Goal: Transaction & Acquisition: Purchase product/service

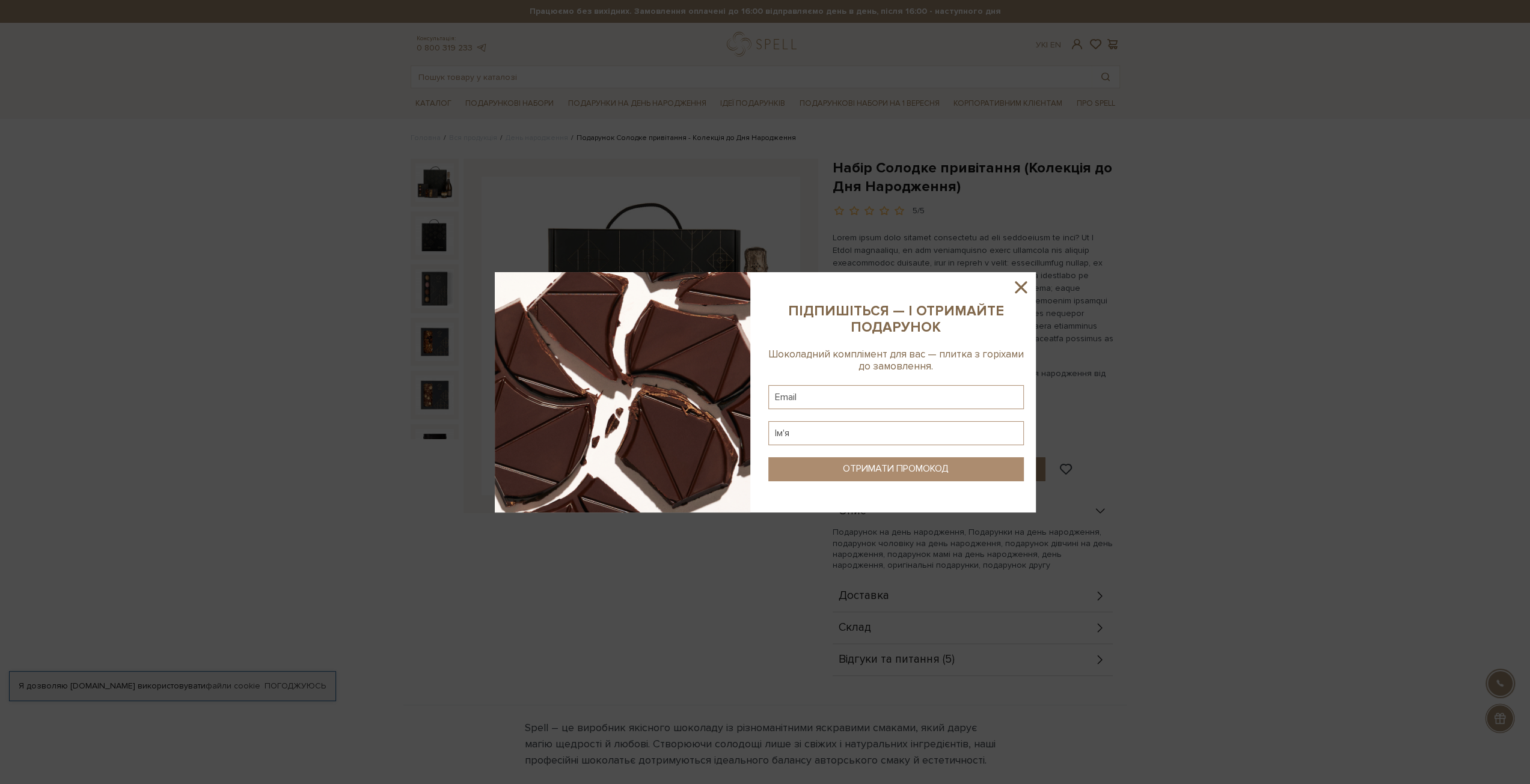
click at [1022, 286] on icon at bounding box center [1021, 287] width 21 height 21
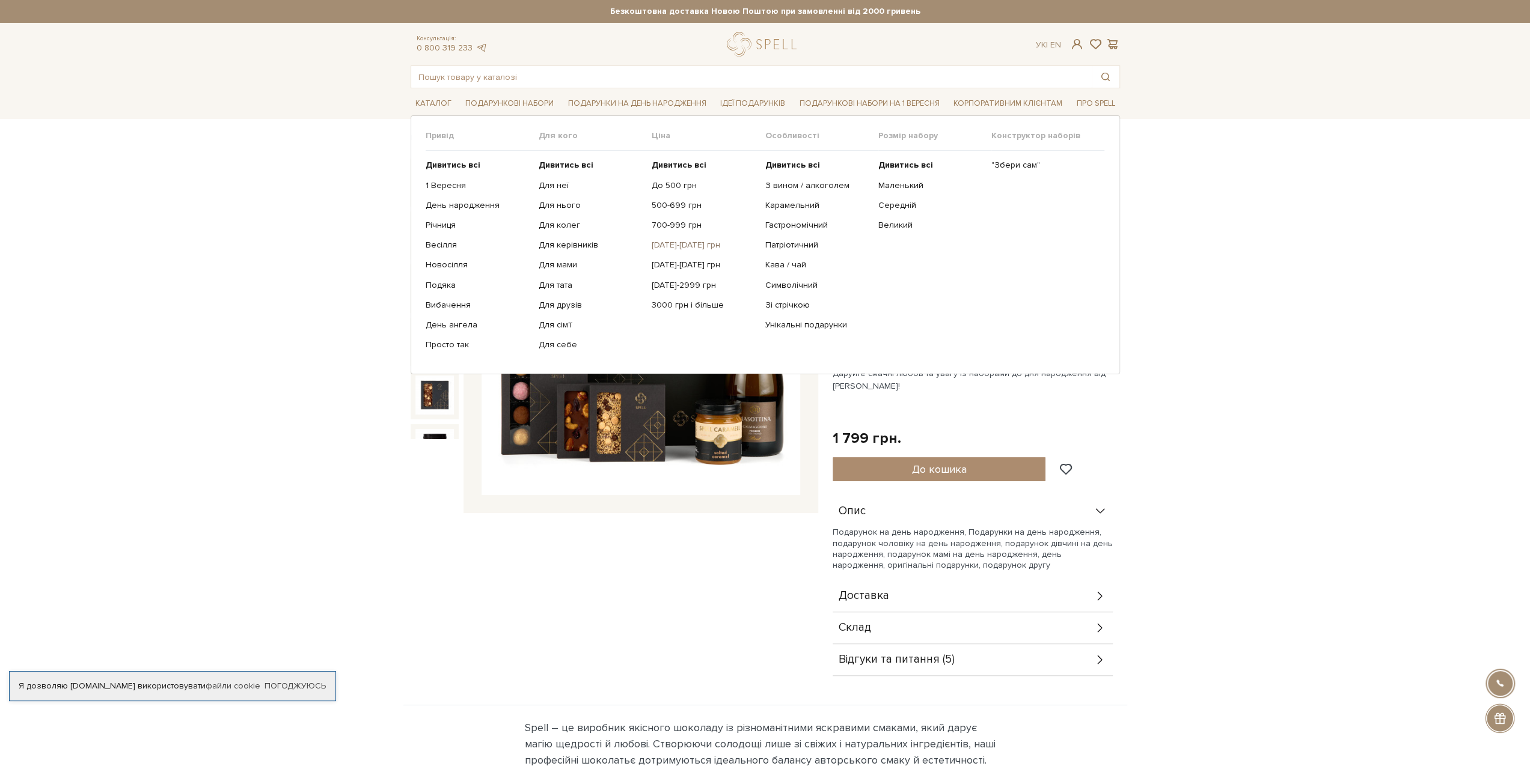
click at [682, 246] on link "[DATE]-[DATE] грн" at bounding box center [703, 245] width 104 height 11
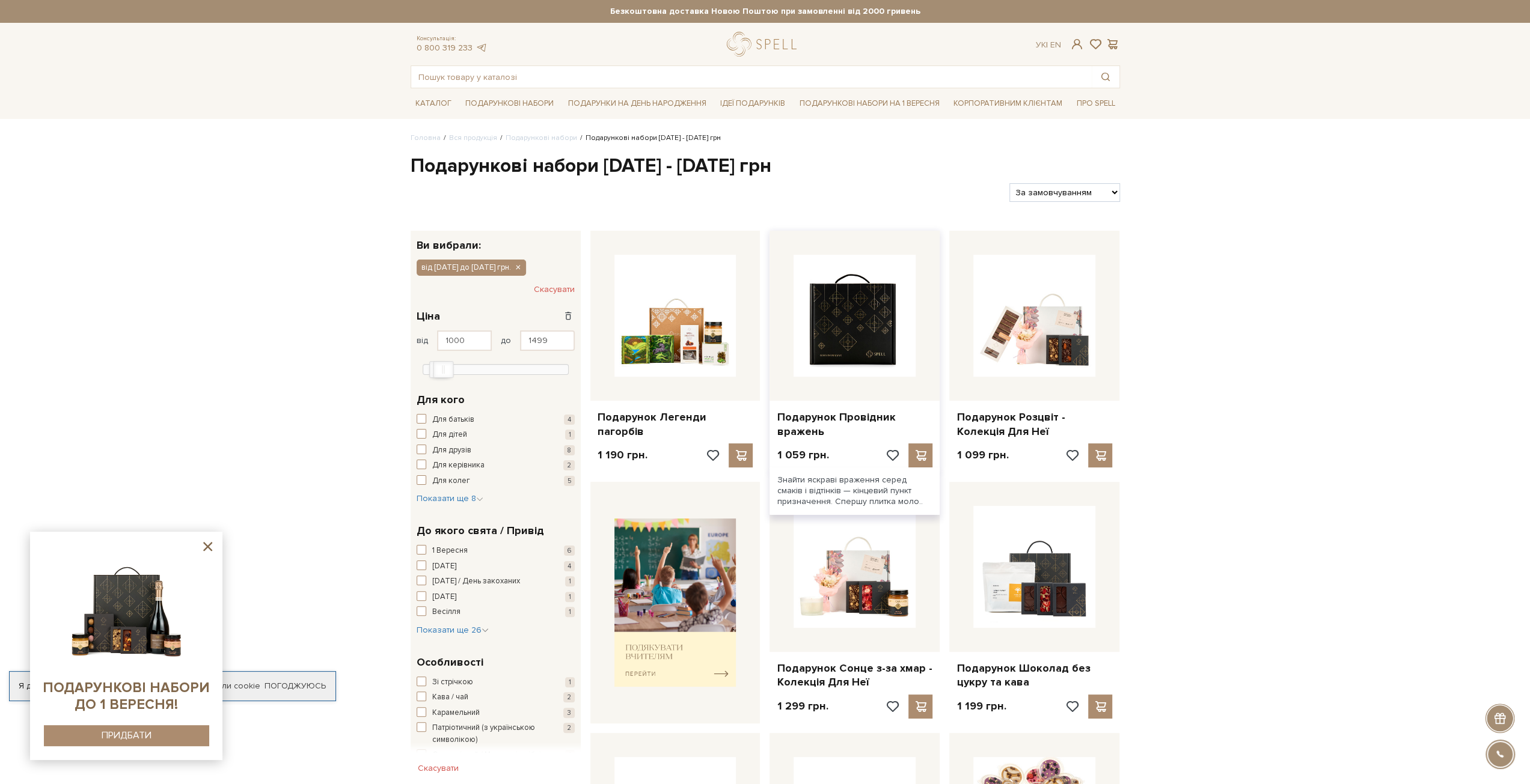
click at [842, 310] on img at bounding box center [854, 316] width 122 height 122
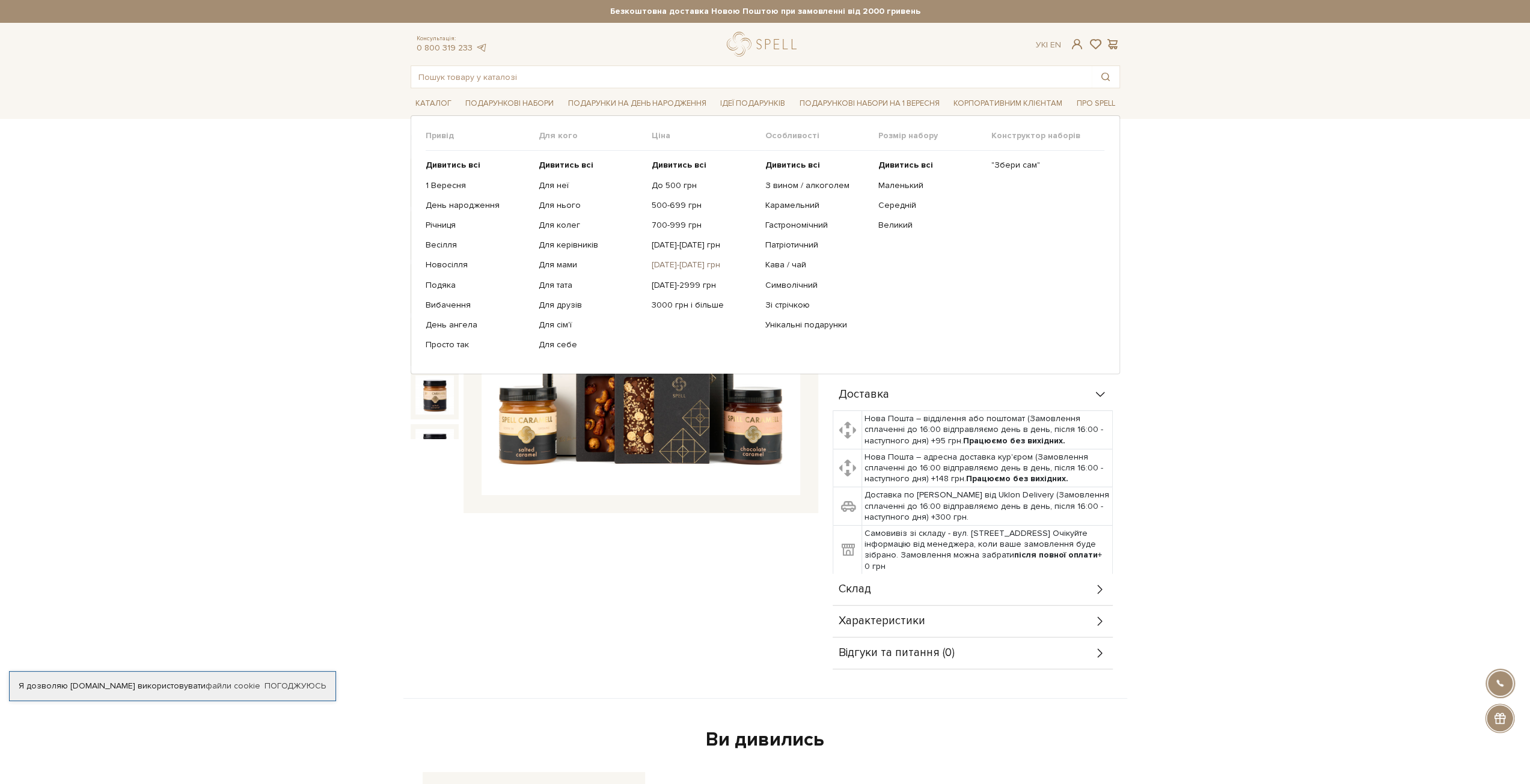
click at [683, 264] on link "[DATE]-[DATE] грн" at bounding box center [703, 265] width 104 height 11
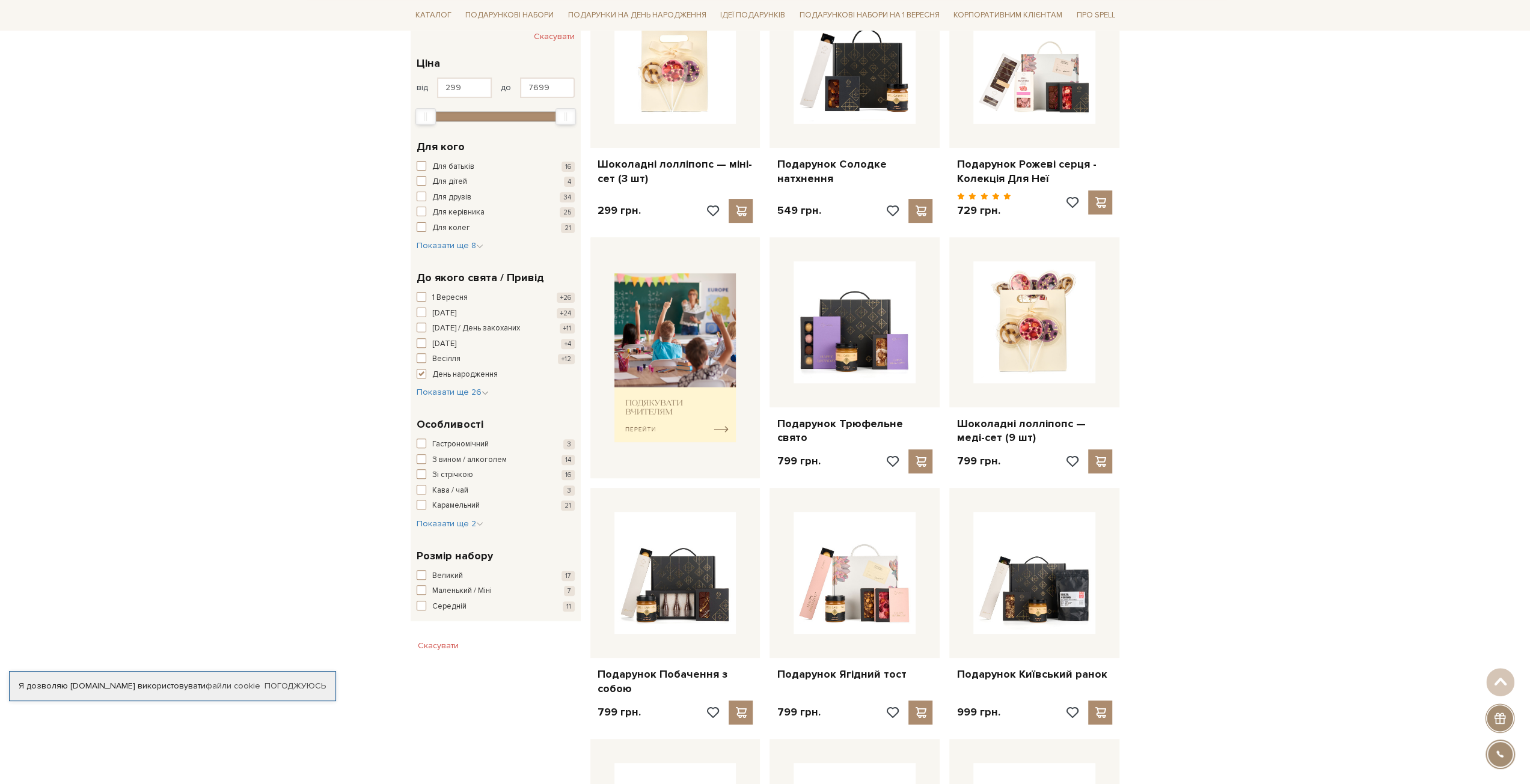
scroll to position [240, 0]
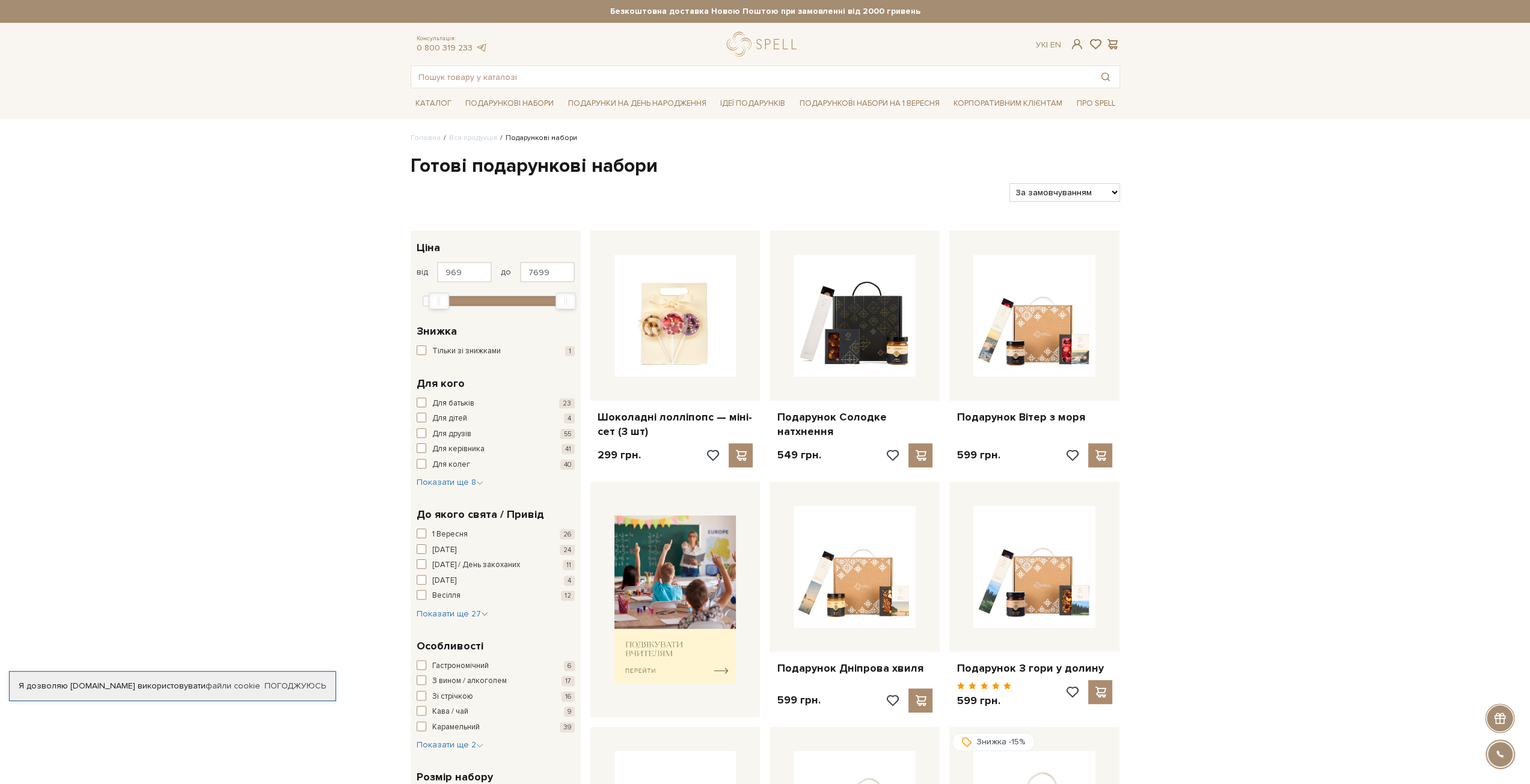
type input "908"
drag, startPoint x: 431, startPoint y: 295, endPoint x: 442, endPoint y: 293, distance: 11.2
click at [442, 293] on div "Min" at bounding box center [437, 301] width 19 height 16
drag, startPoint x: 560, startPoint y: 297, endPoint x: 488, endPoint y: 287, distance: 72.7
click at [473, 296] on div "Max" at bounding box center [472, 301] width 19 height 16
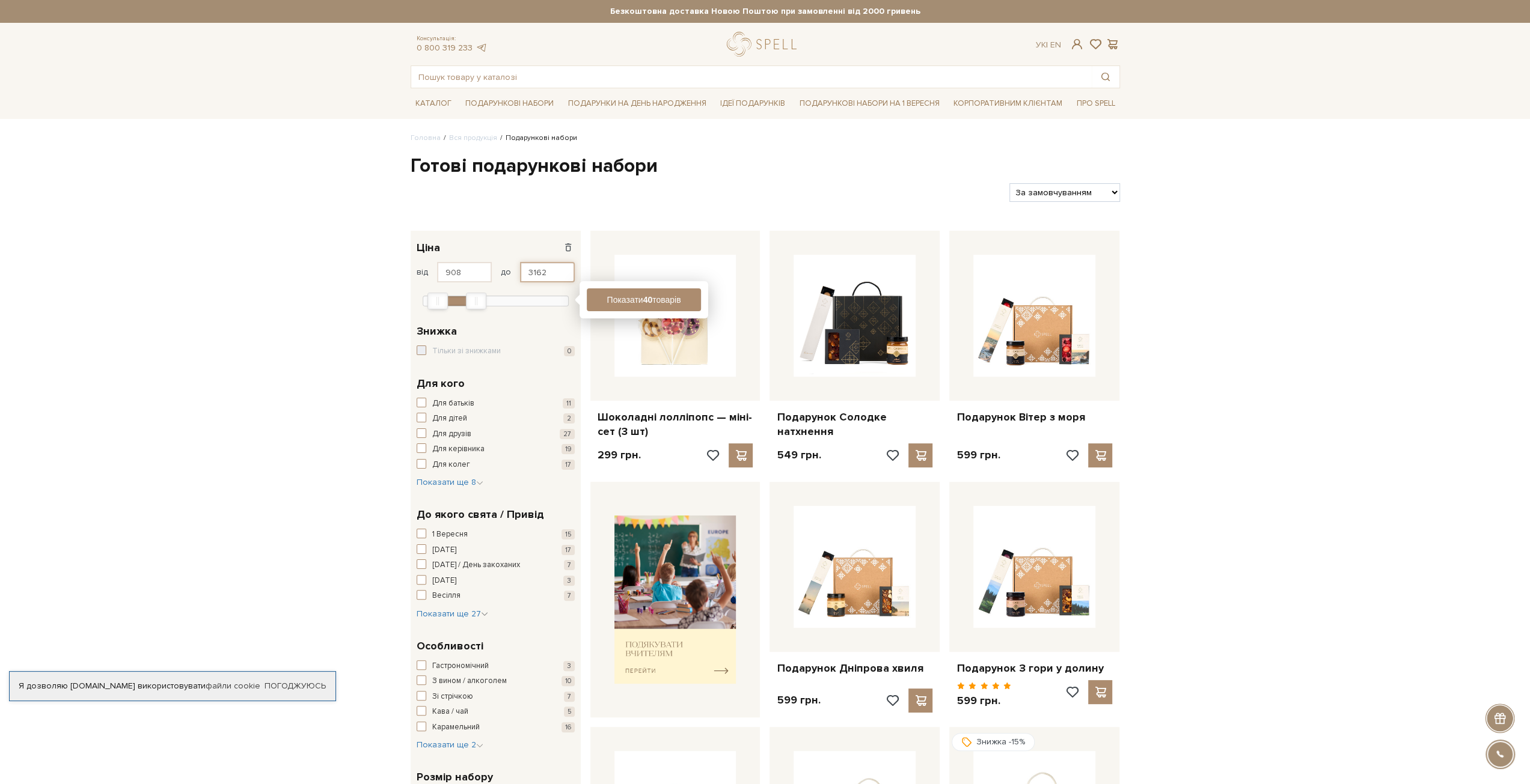
click at [559, 277] on input "3162" at bounding box center [547, 272] width 55 height 21
type input "1500"
click at [633, 294] on button "Показати 15 товарів" at bounding box center [644, 300] width 114 height 23
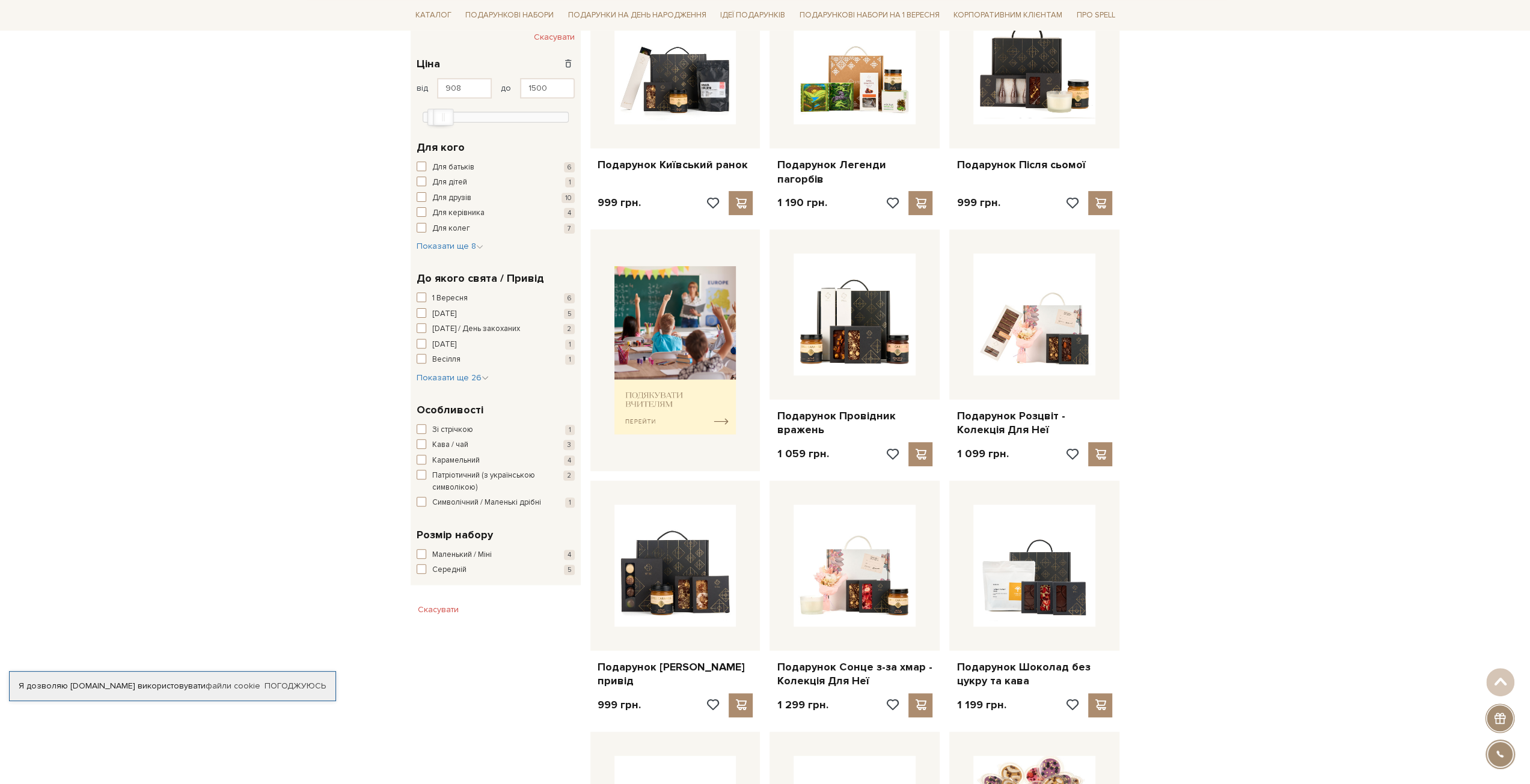
scroll to position [180, 0]
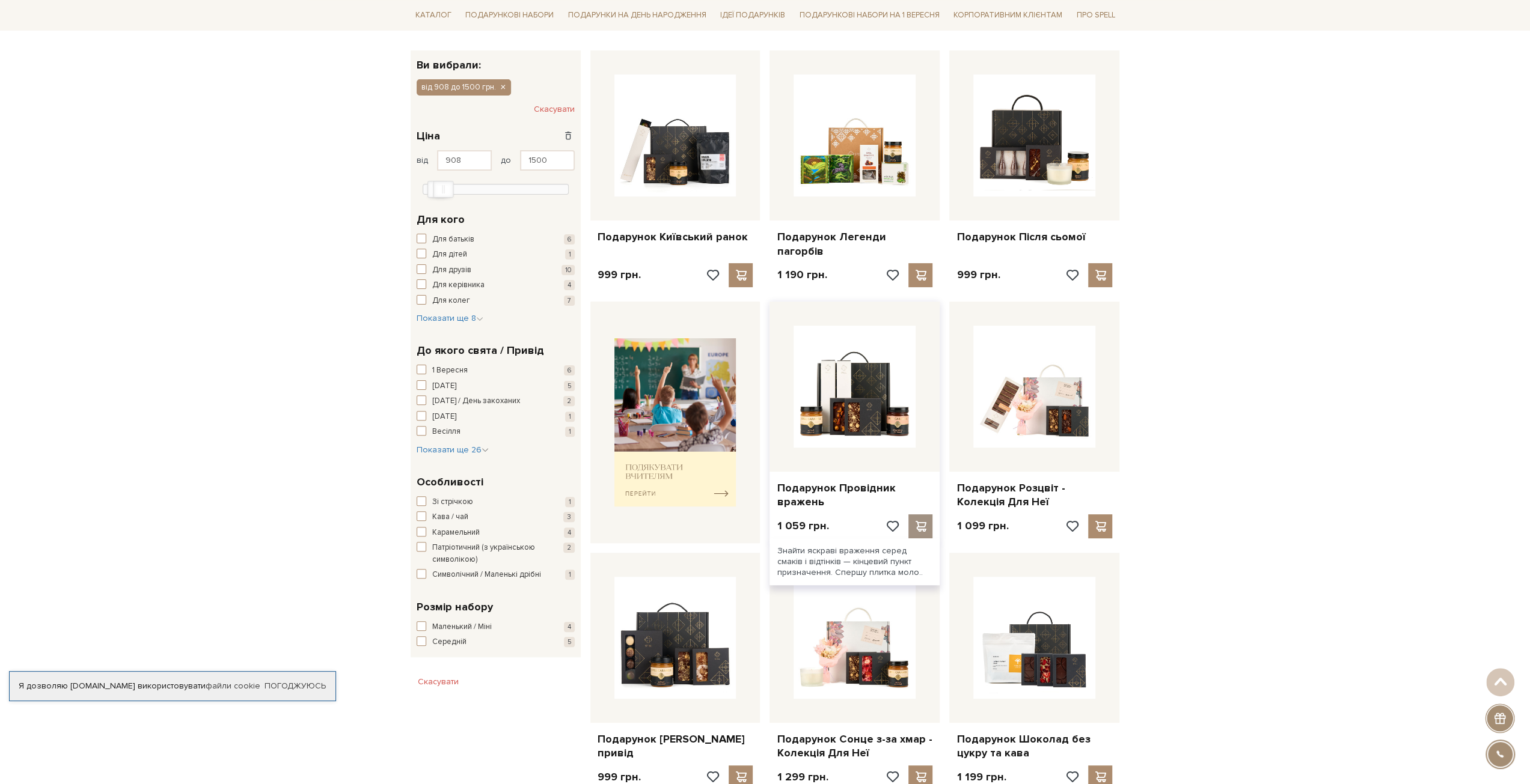
click at [921, 521] on span at bounding box center [921, 526] width 15 height 11
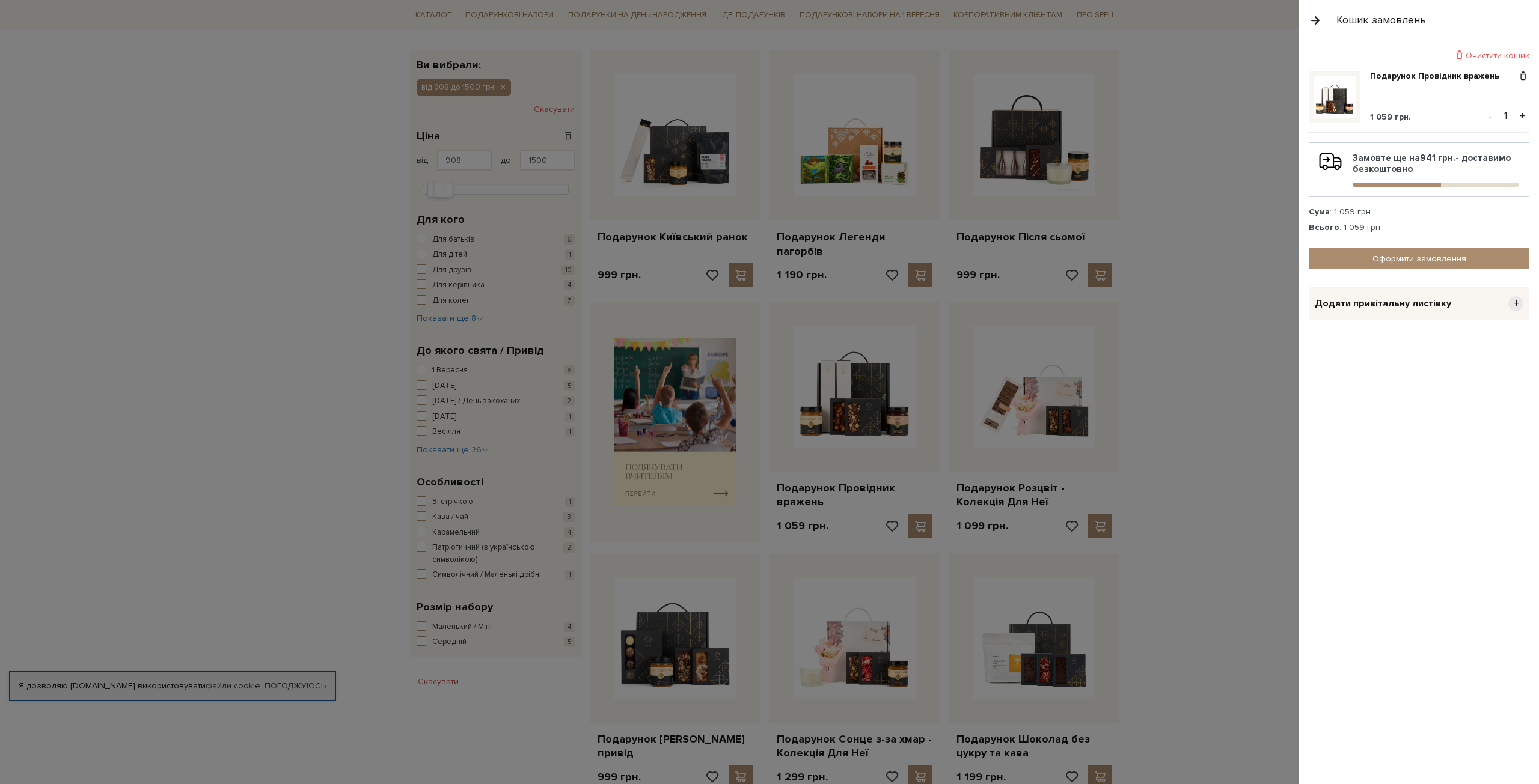
click at [1210, 269] on div at bounding box center [770, 392] width 1539 height 784
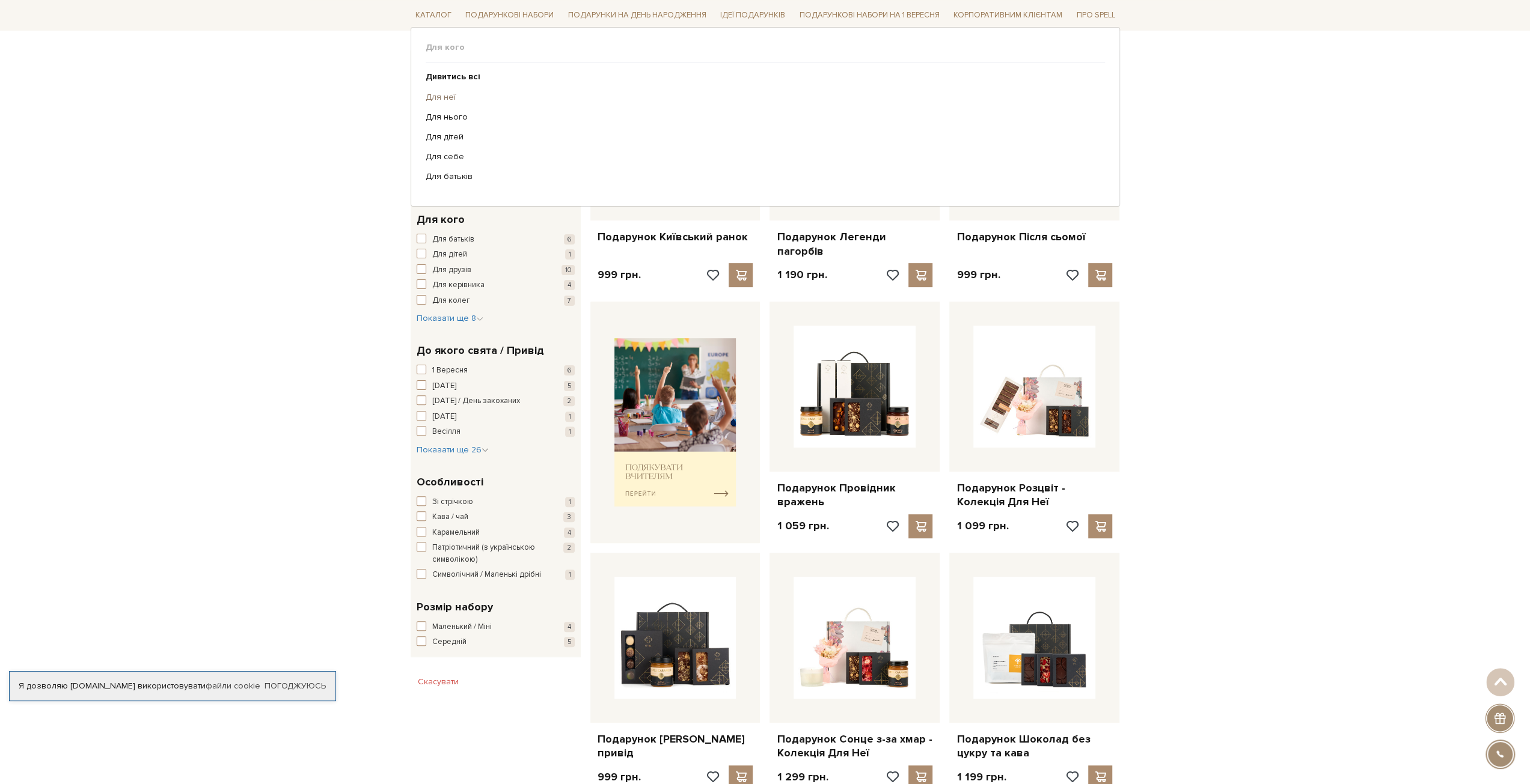
click at [445, 95] on link "Для неї" at bounding box center [761, 97] width 670 height 11
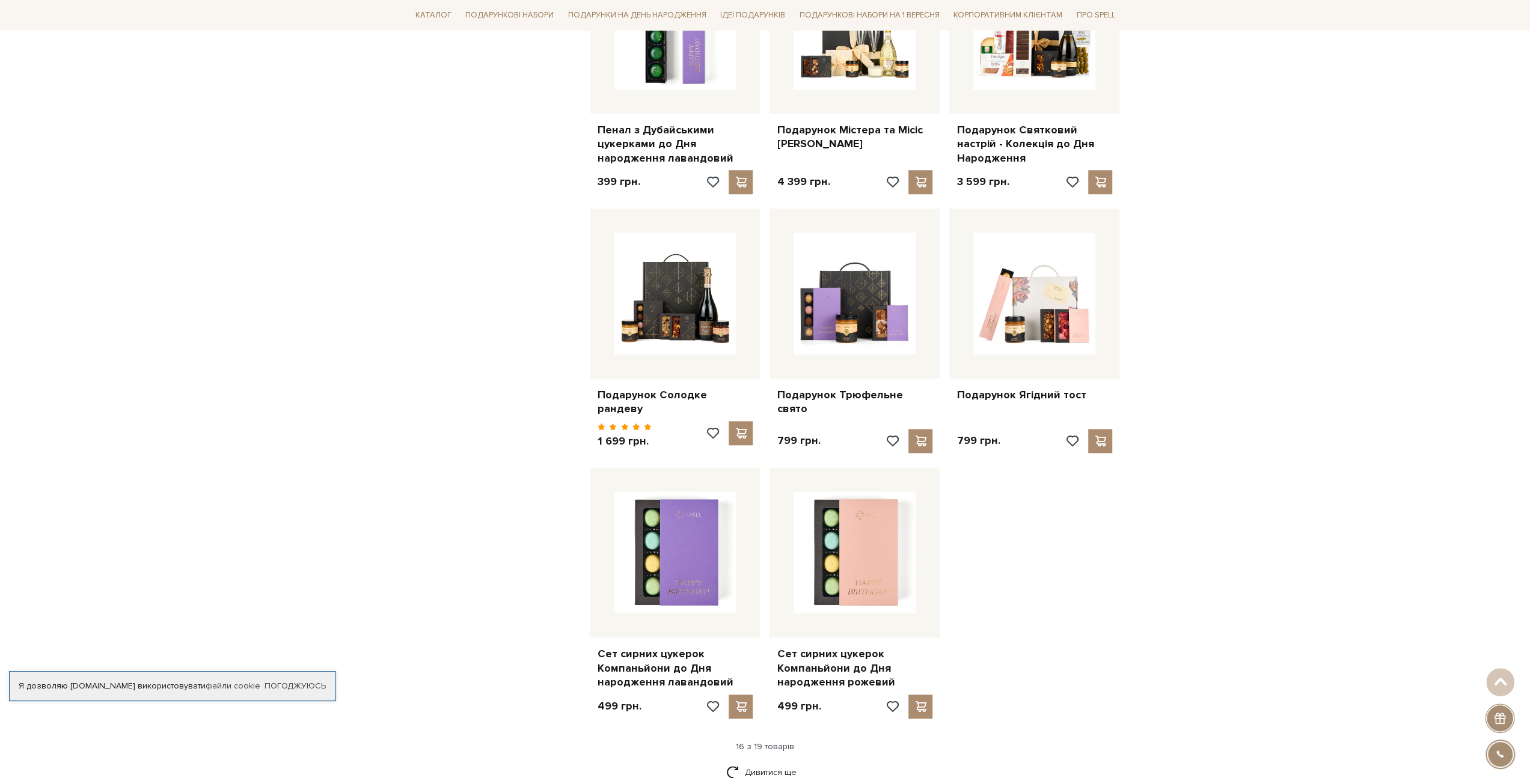
scroll to position [1262, 0]
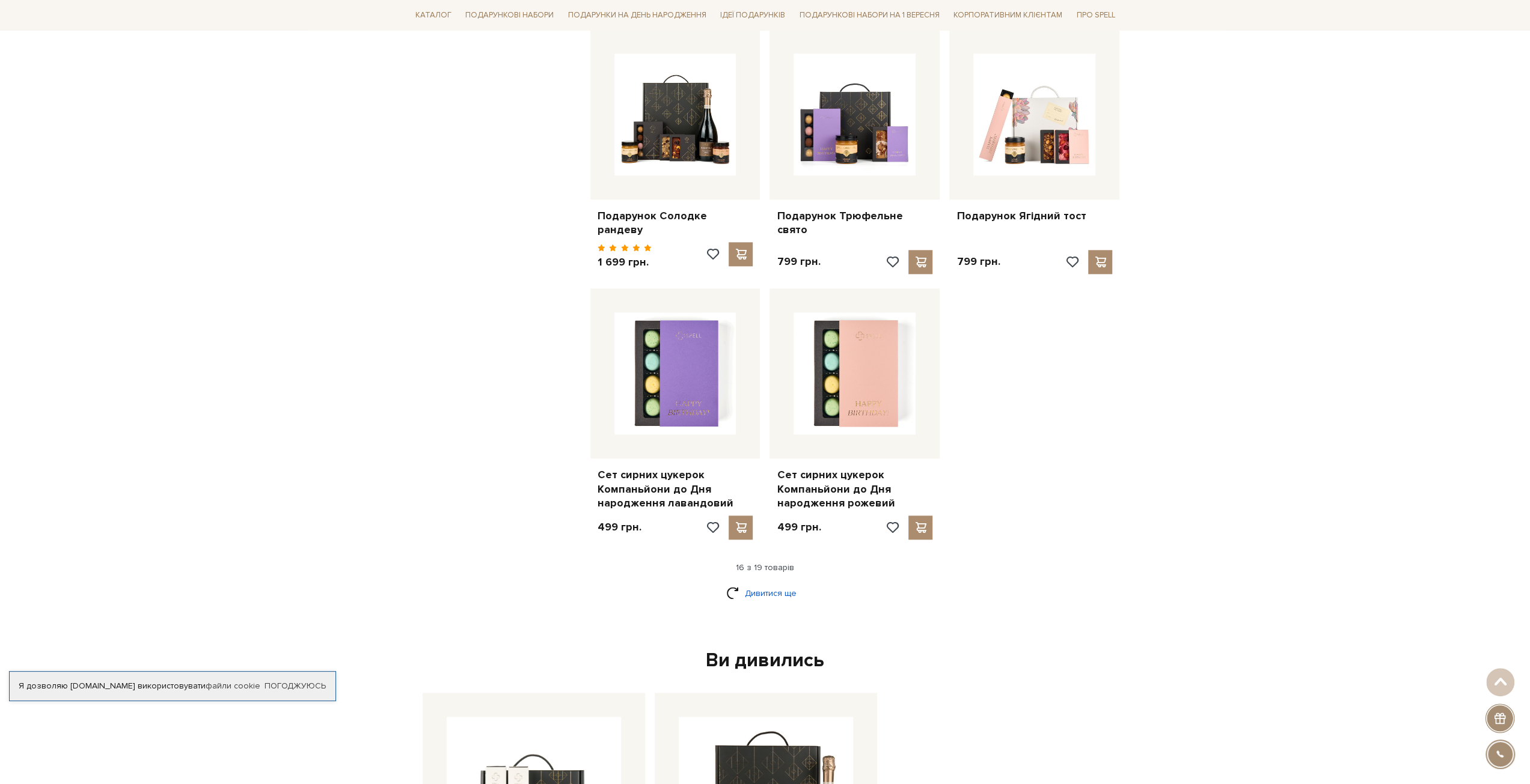
click at [777, 583] on link "Дивитися ще" at bounding box center [765, 593] width 78 height 21
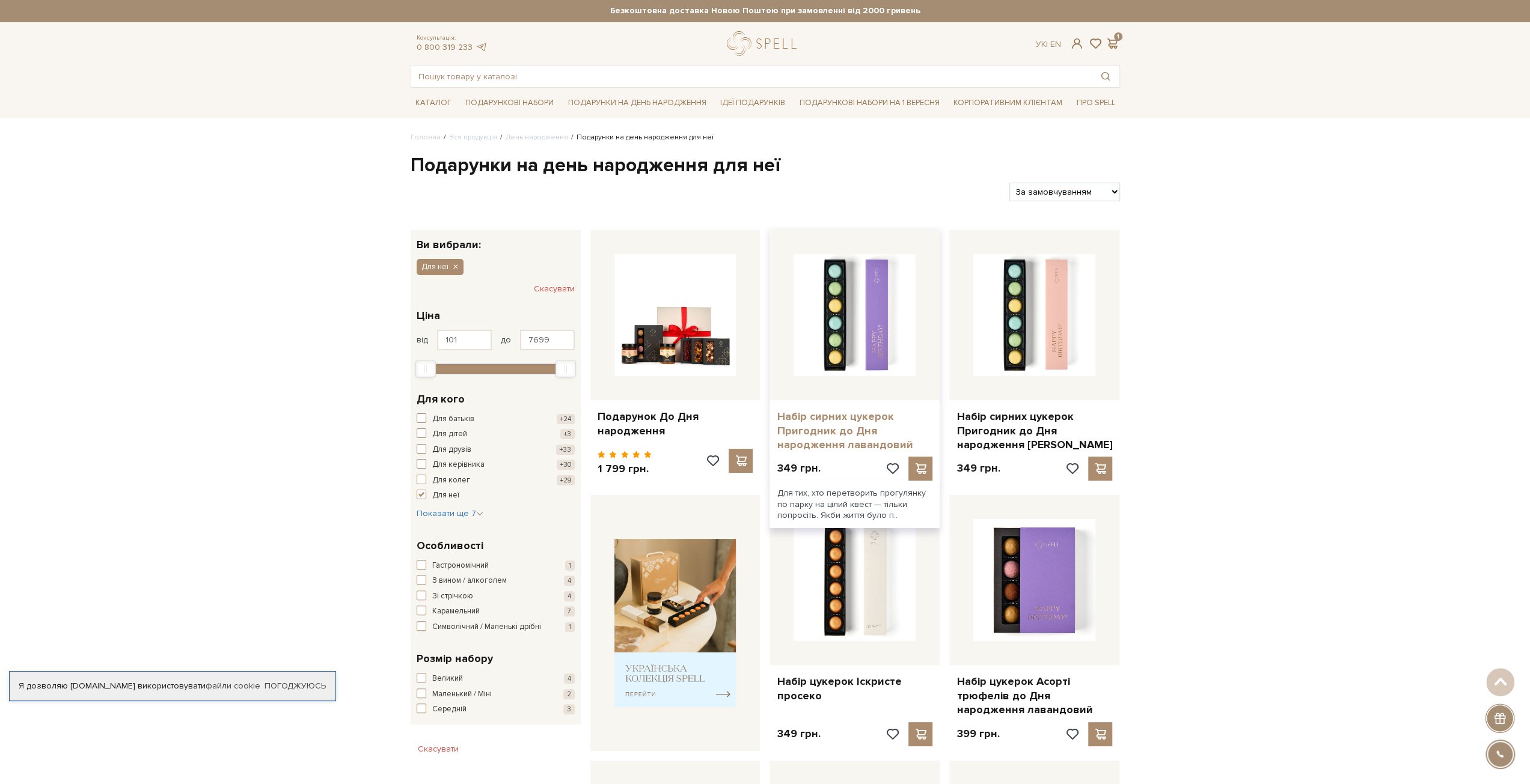
scroll to position [0, 0]
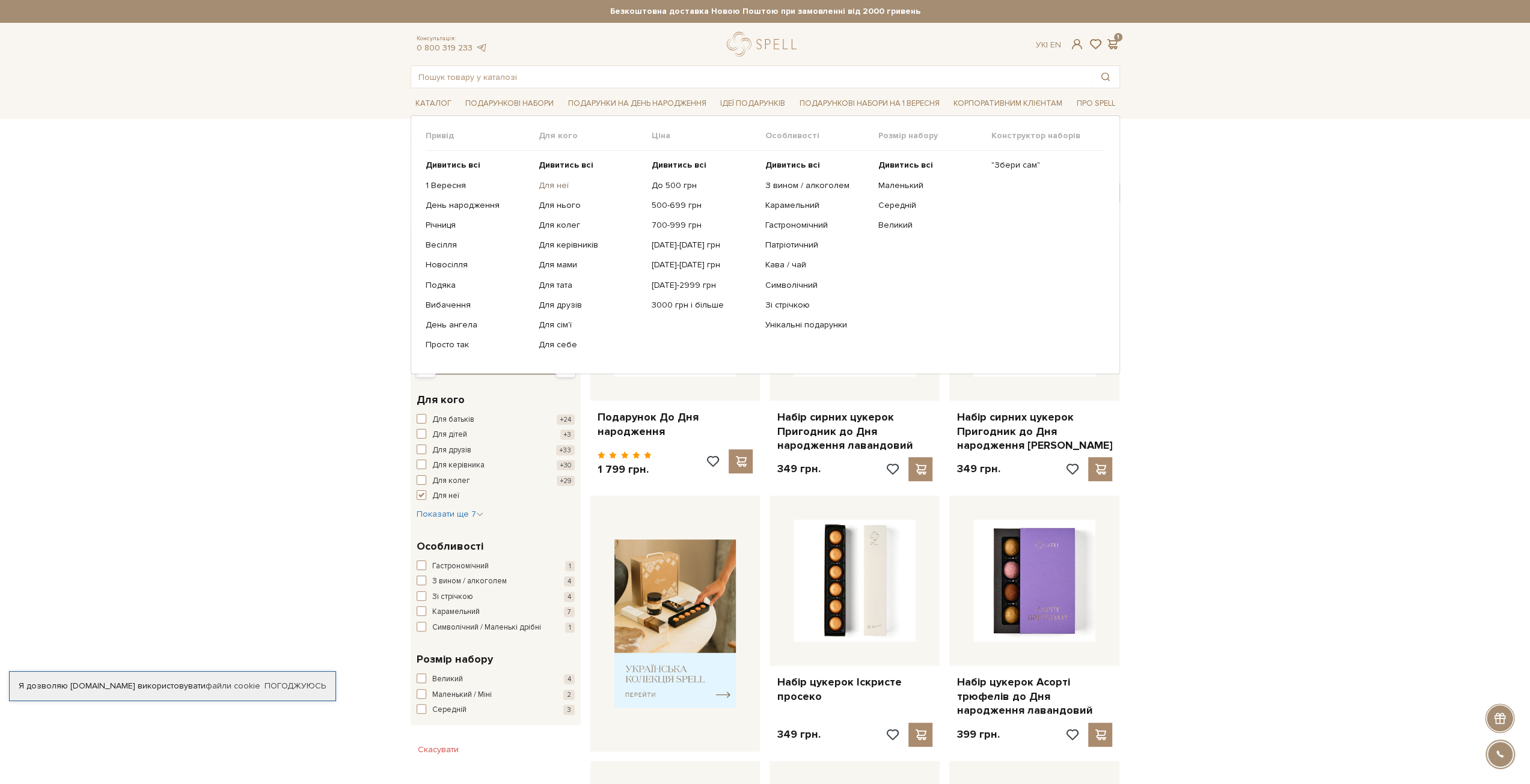
click at [555, 185] on link "Для неї" at bounding box center [590, 185] width 104 height 11
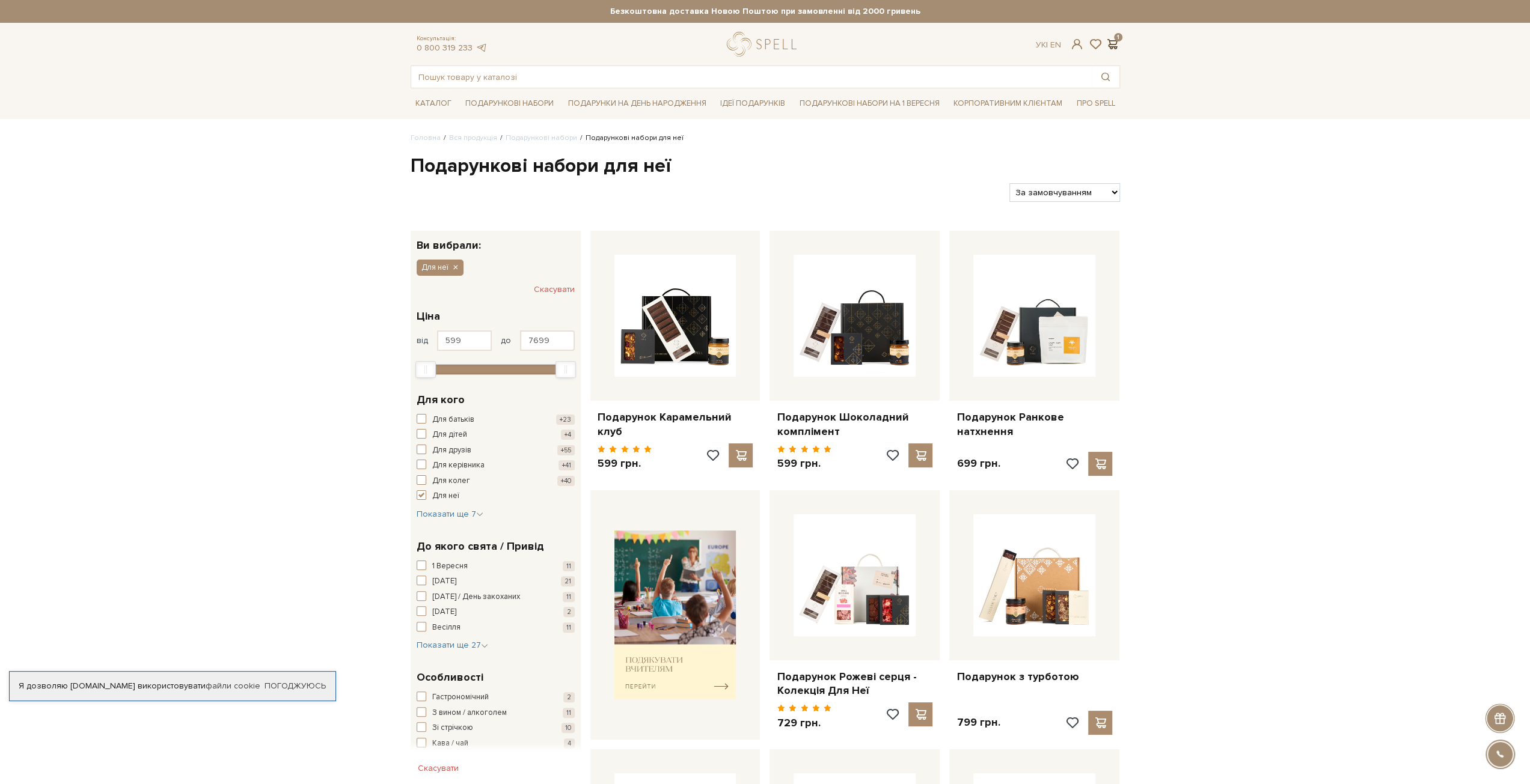
click at [1111, 44] on span at bounding box center [1113, 44] width 15 height 13
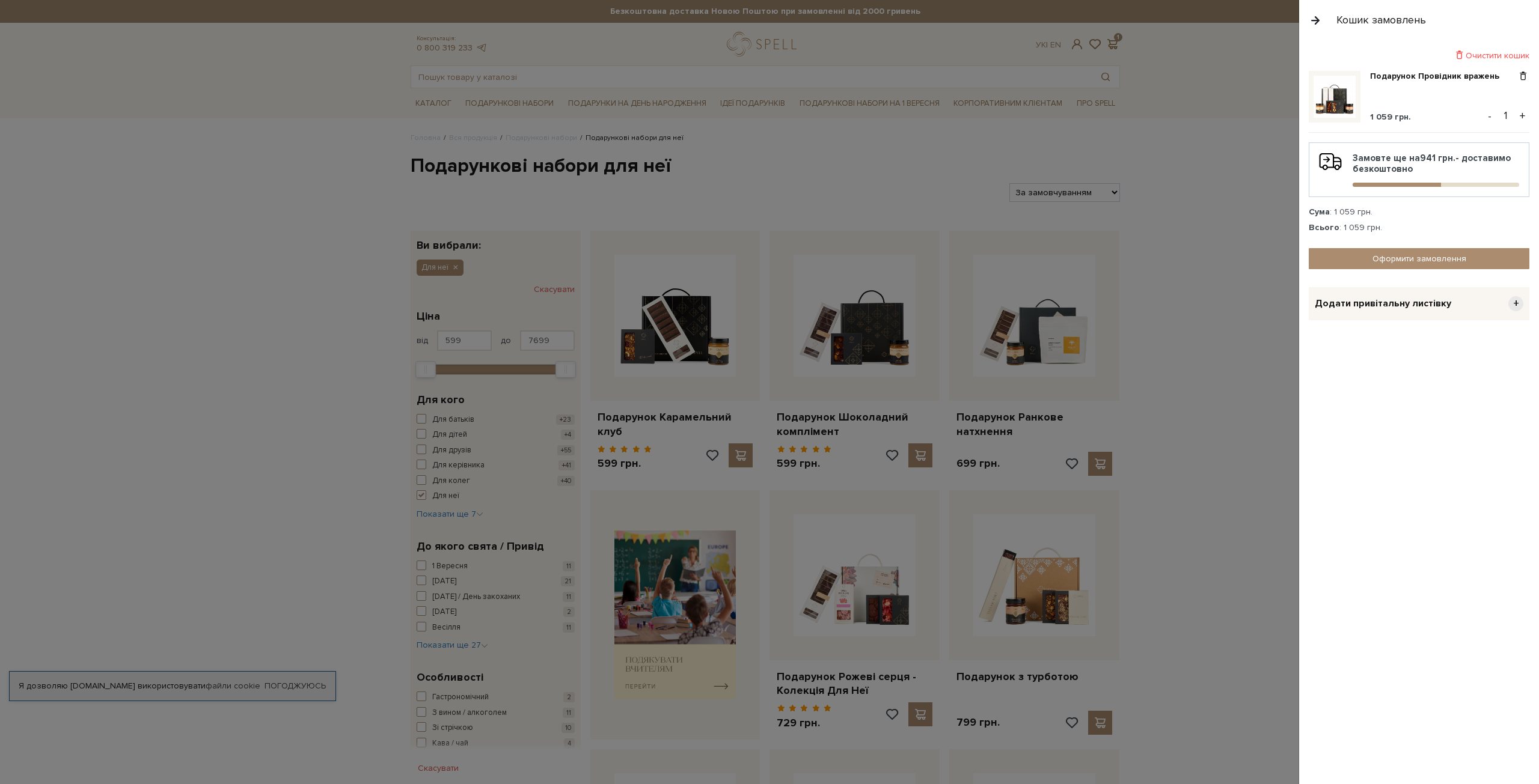
click at [1242, 393] on div at bounding box center [770, 392] width 1539 height 784
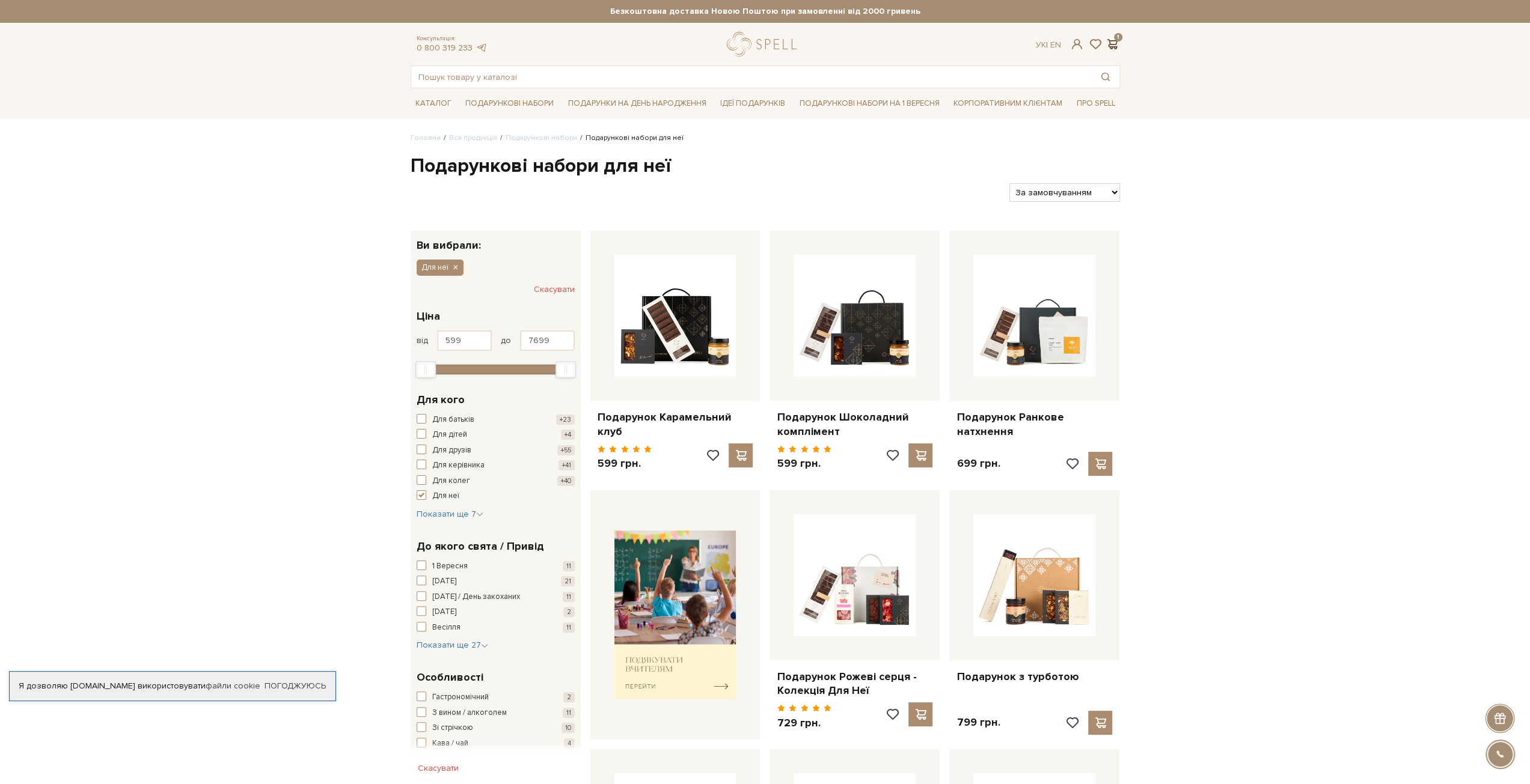
click at [1107, 45] on span at bounding box center [1113, 44] width 15 height 13
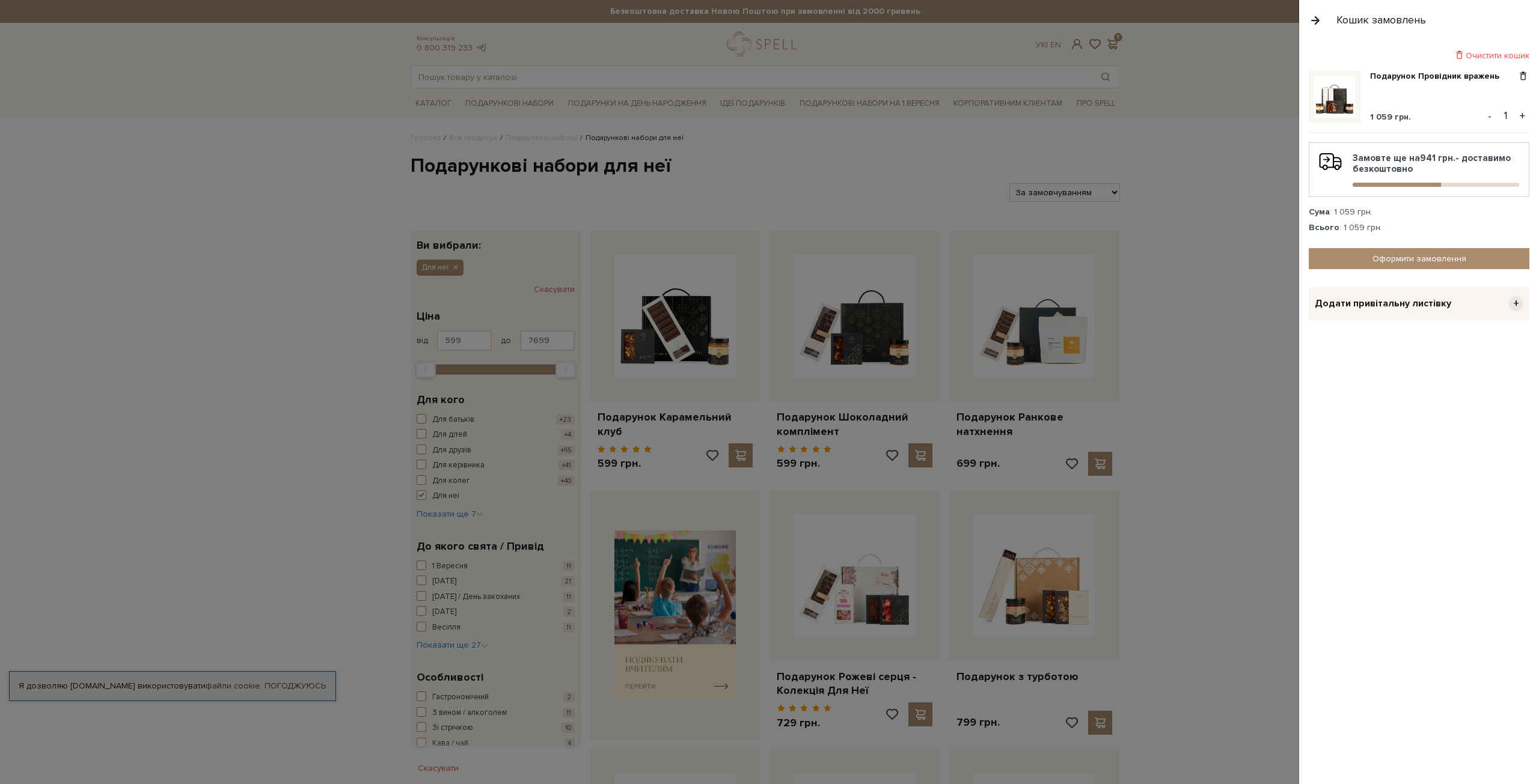
click at [1332, 98] on img at bounding box center [1334, 97] width 42 height 42
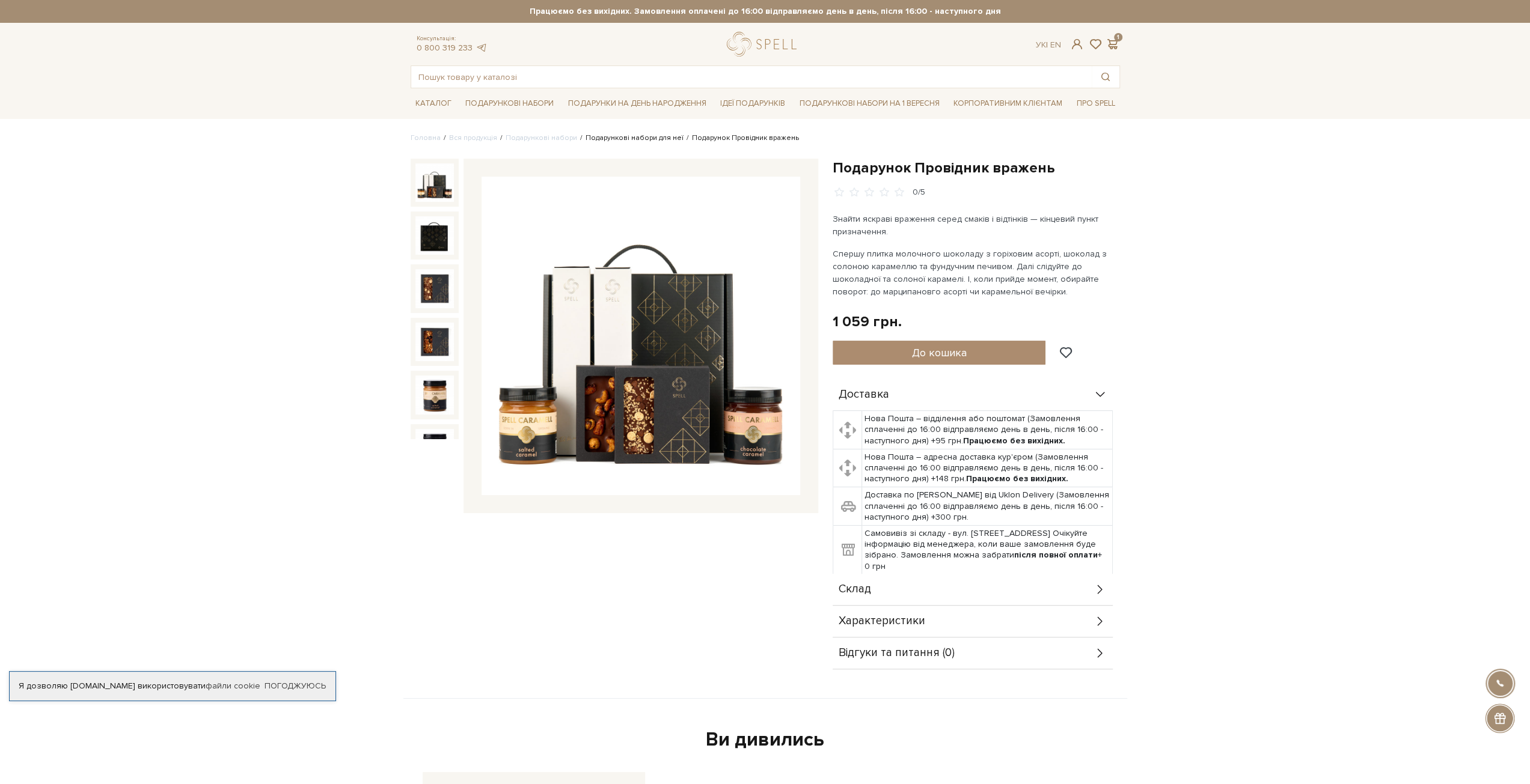
click at [627, 136] on link "Подарункові набори для неї" at bounding box center [635, 138] width 98 height 9
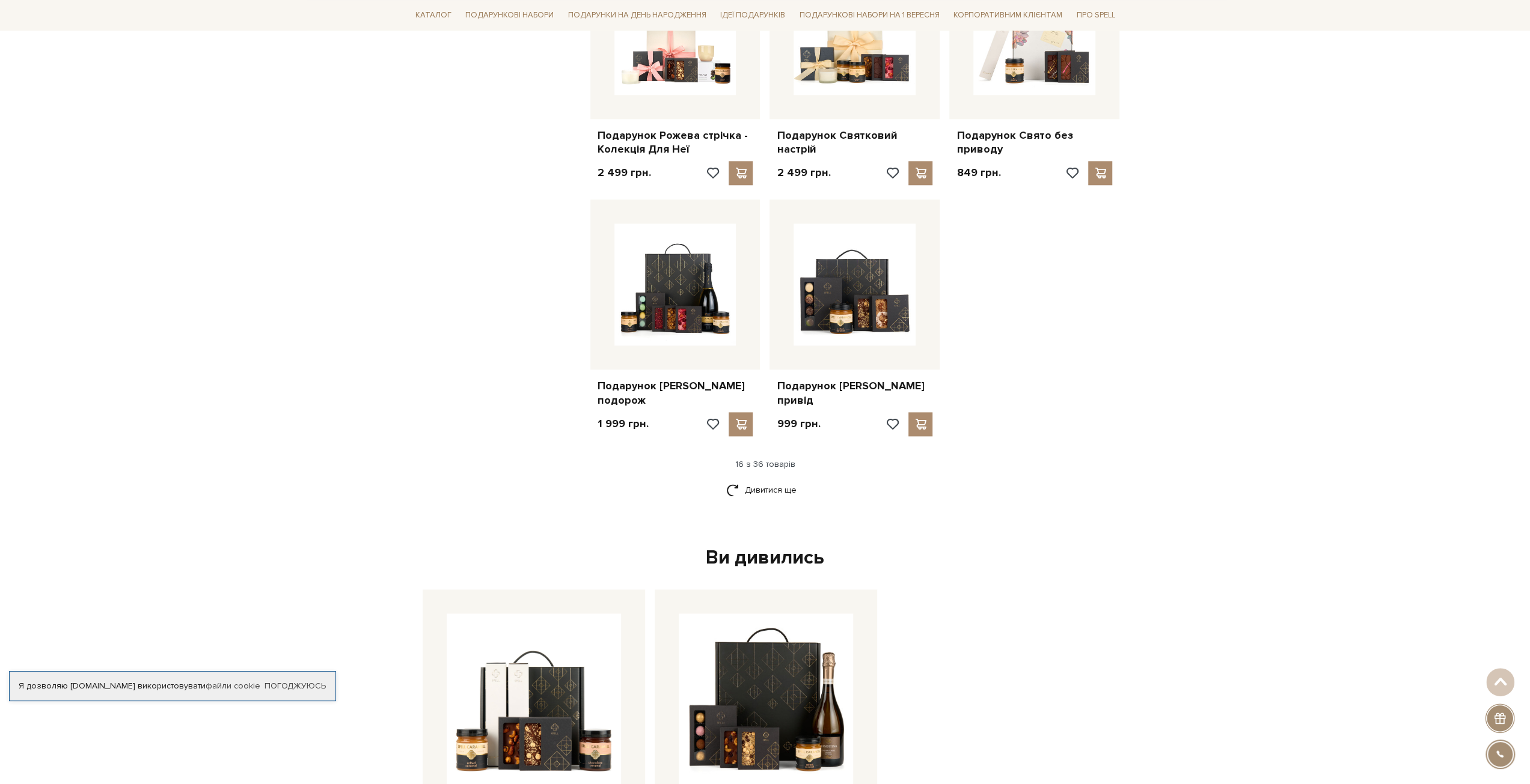
scroll to position [1383, 0]
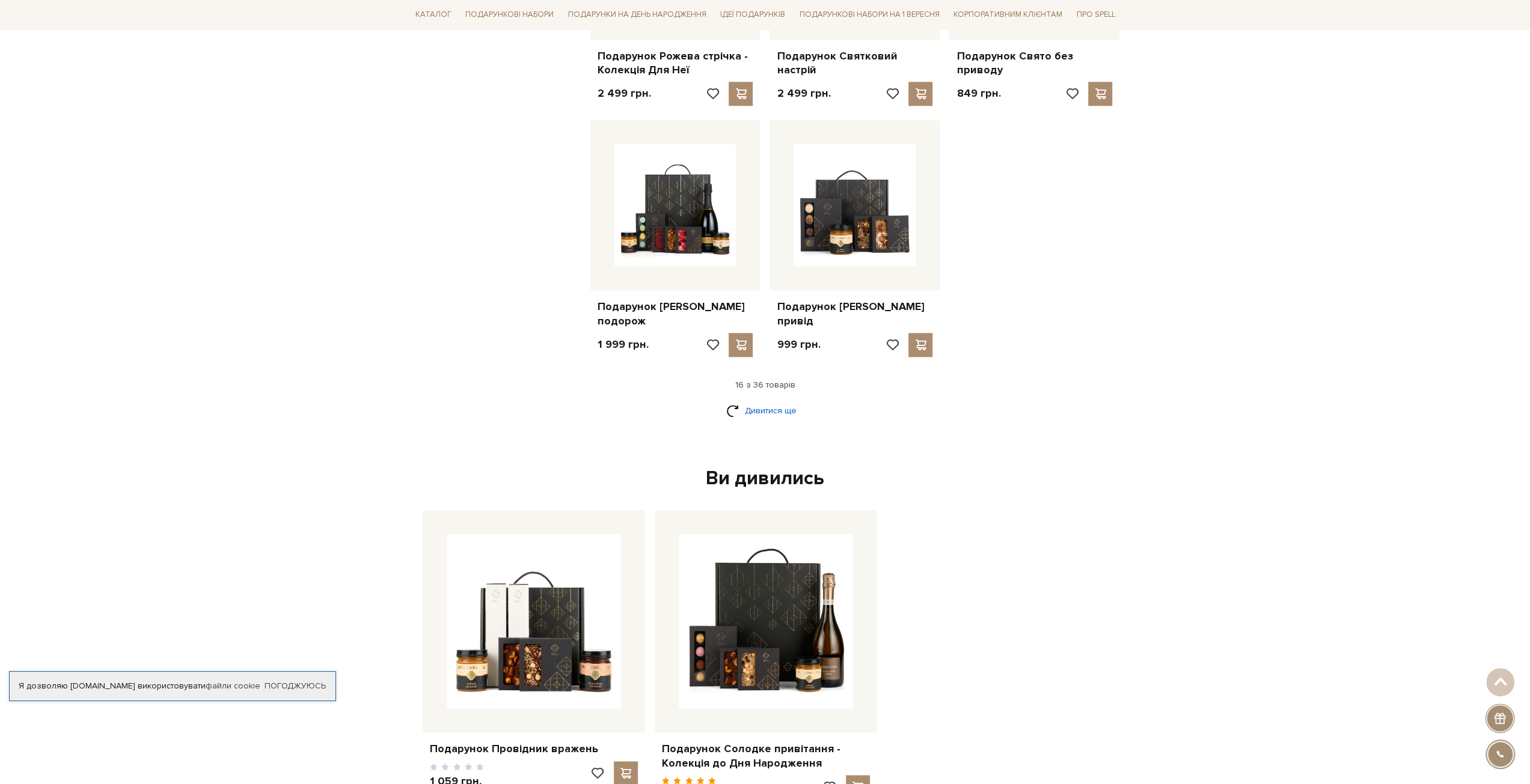
click at [766, 400] on link "Дивитися ще" at bounding box center [765, 411] width 78 height 21
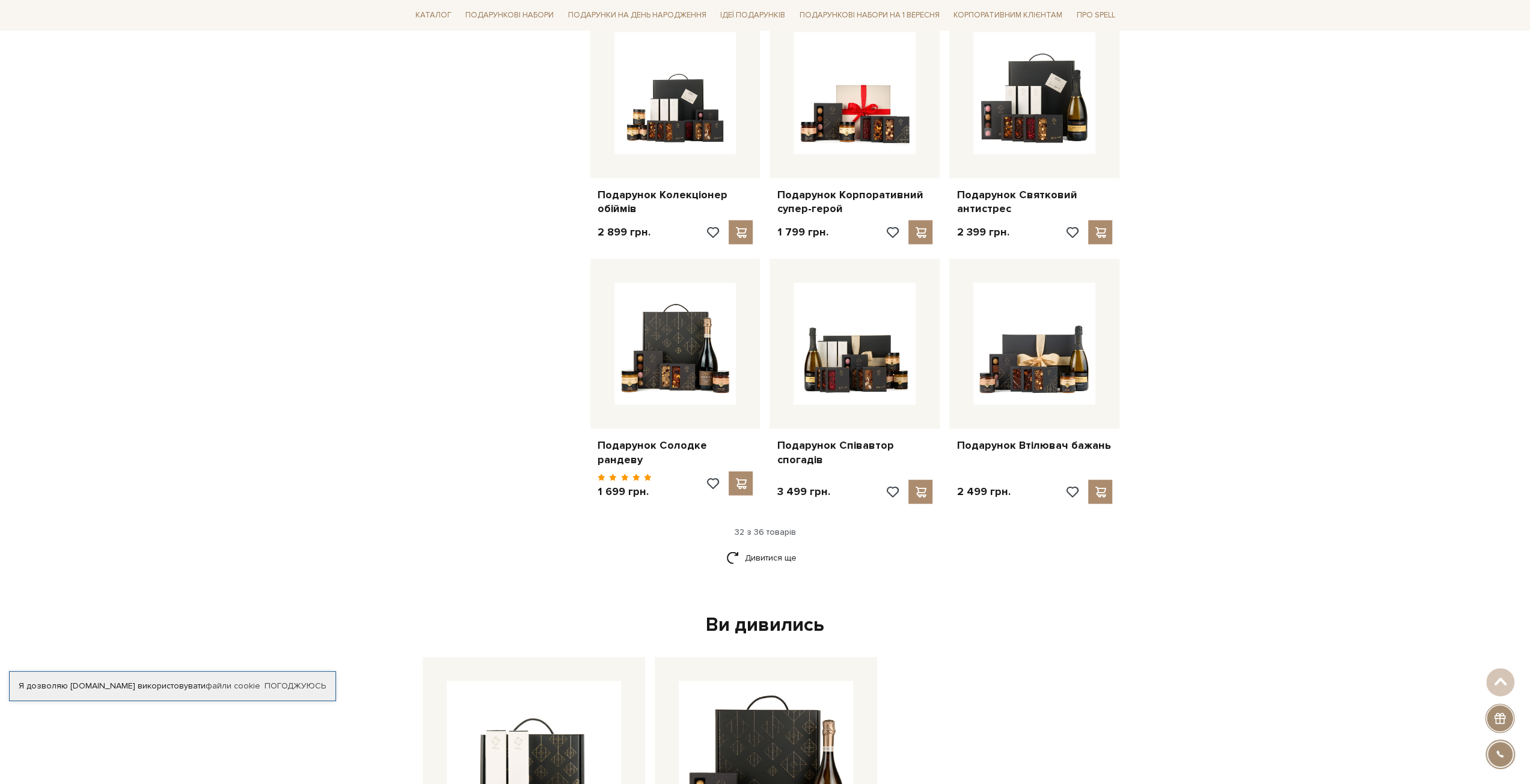
scroll to position [2524, 0]
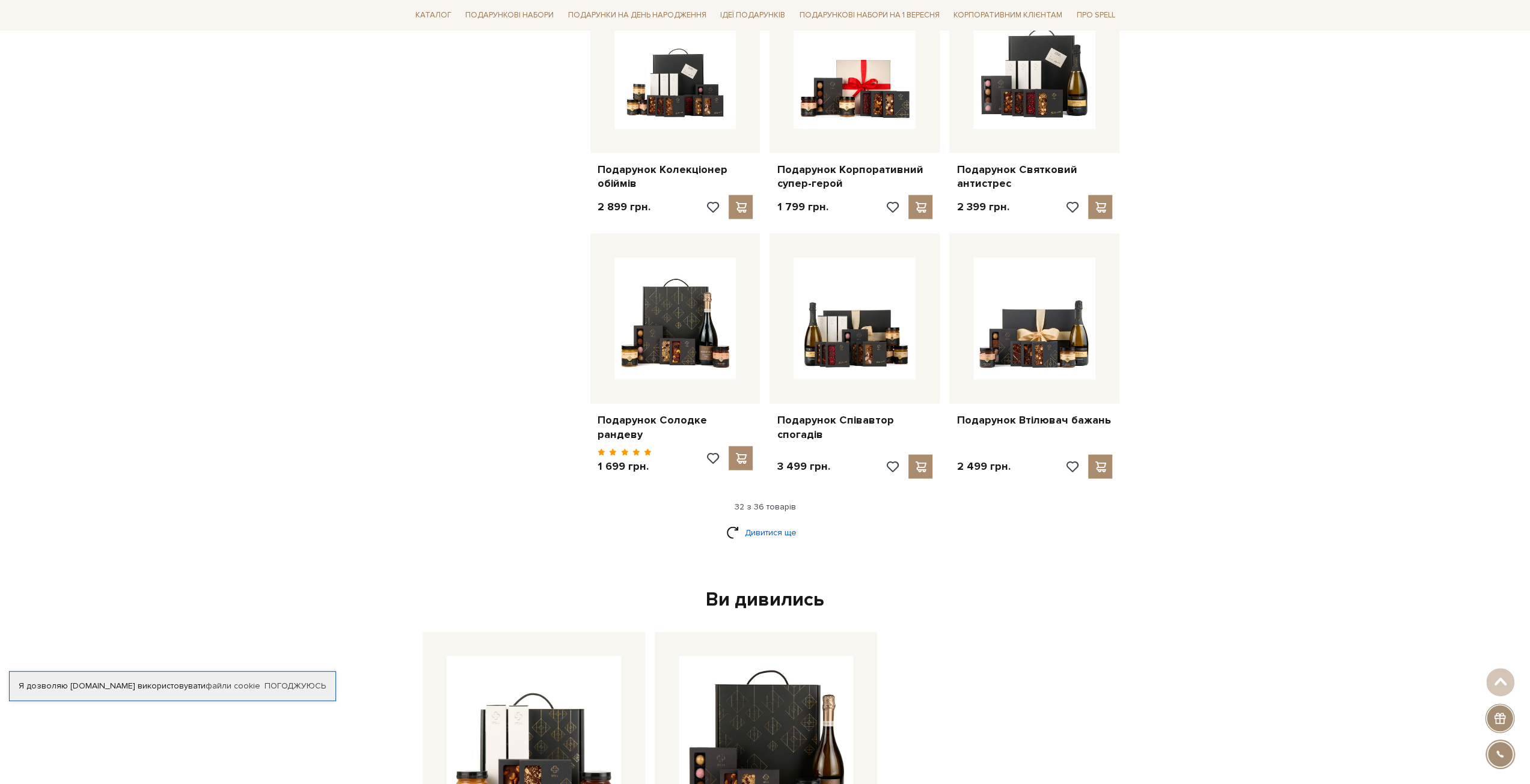
click at [748, 522] on link "Дивитися ще" at bounding box center [765, 533] width 78 height 21
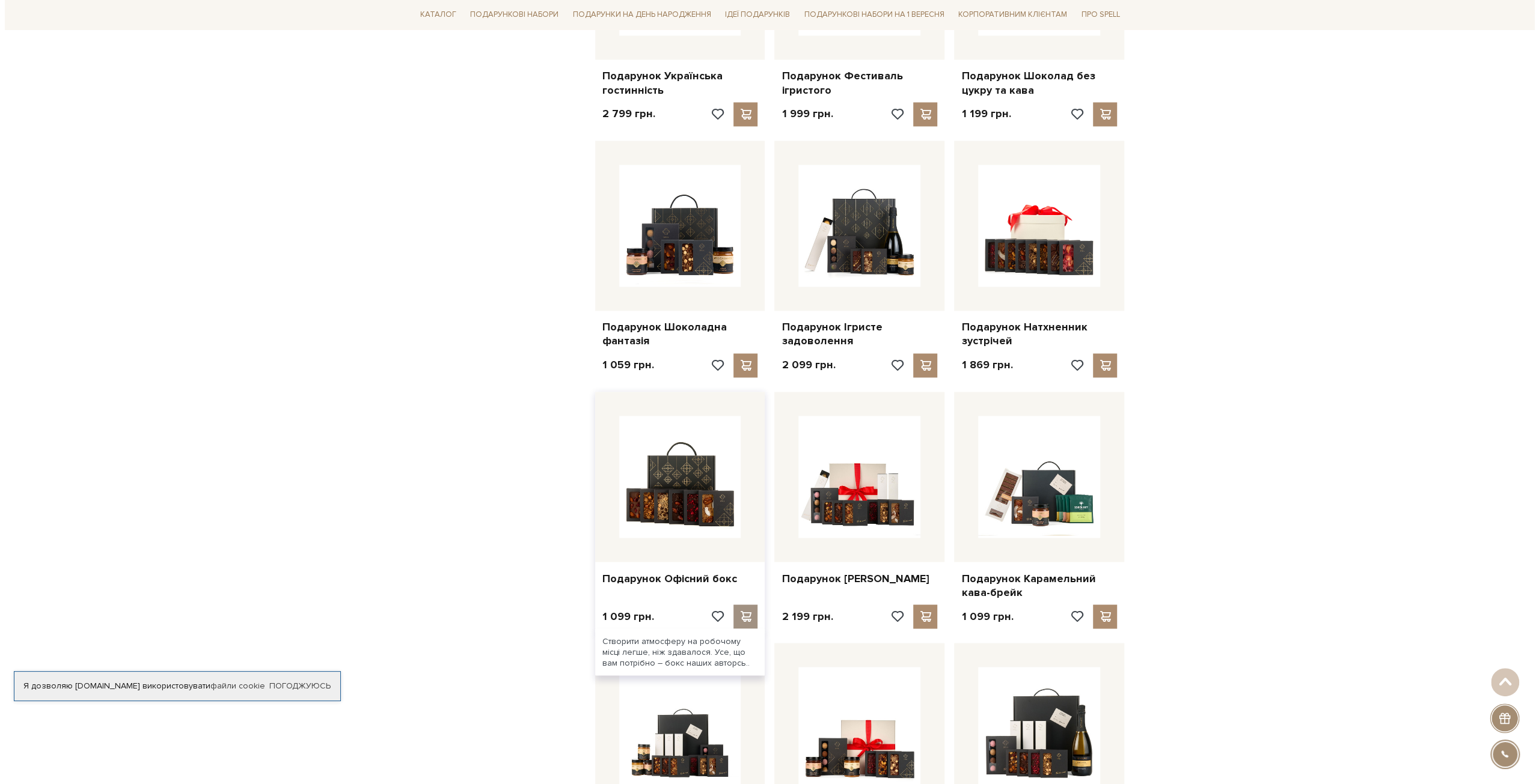
scroll to position [1863, 0]
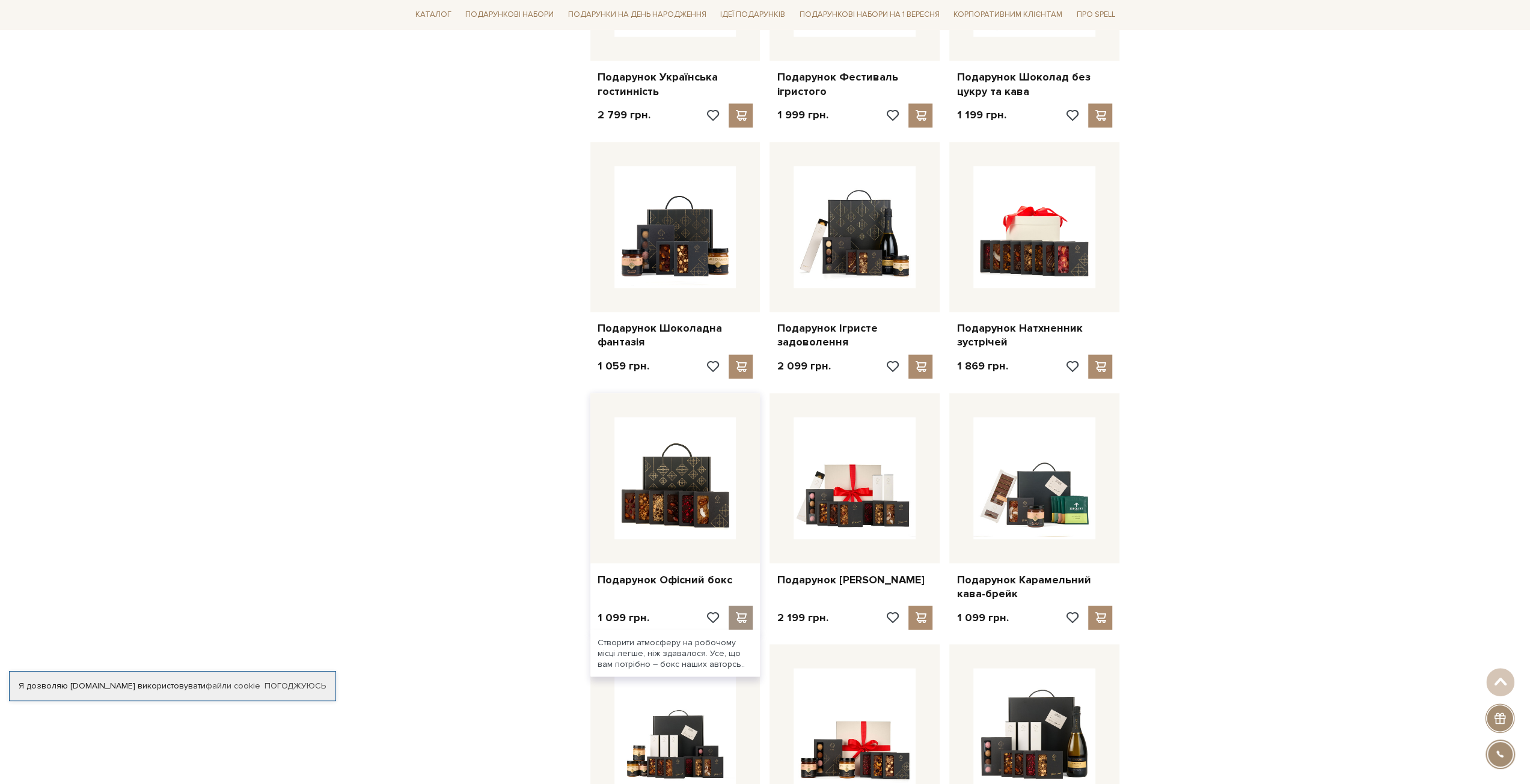
click at [742, 612] on span at bounding box center [740, 617] width 15 height 11
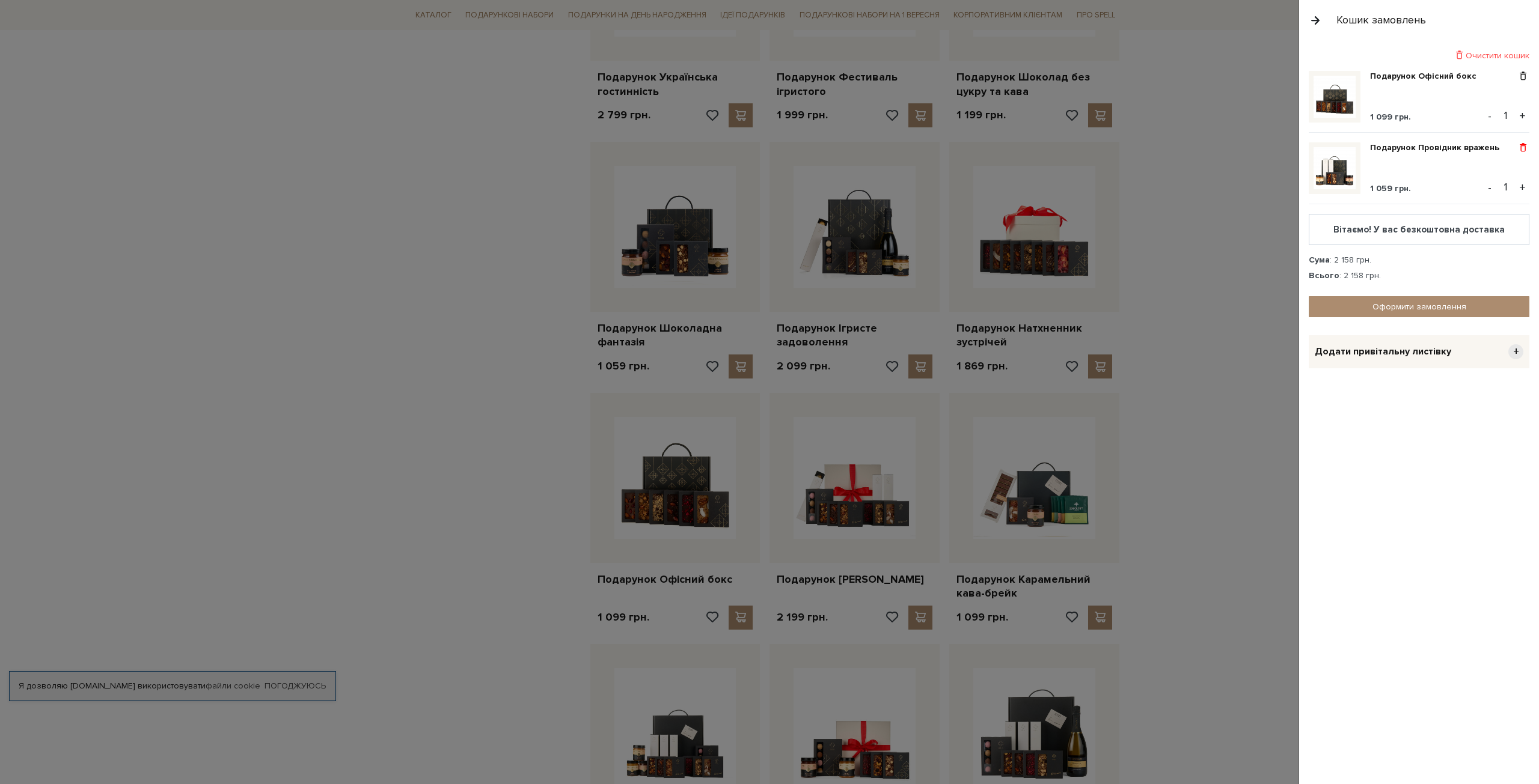
click at [1524, 147] on span at bounding box center [1522, 148] width 13 height 11
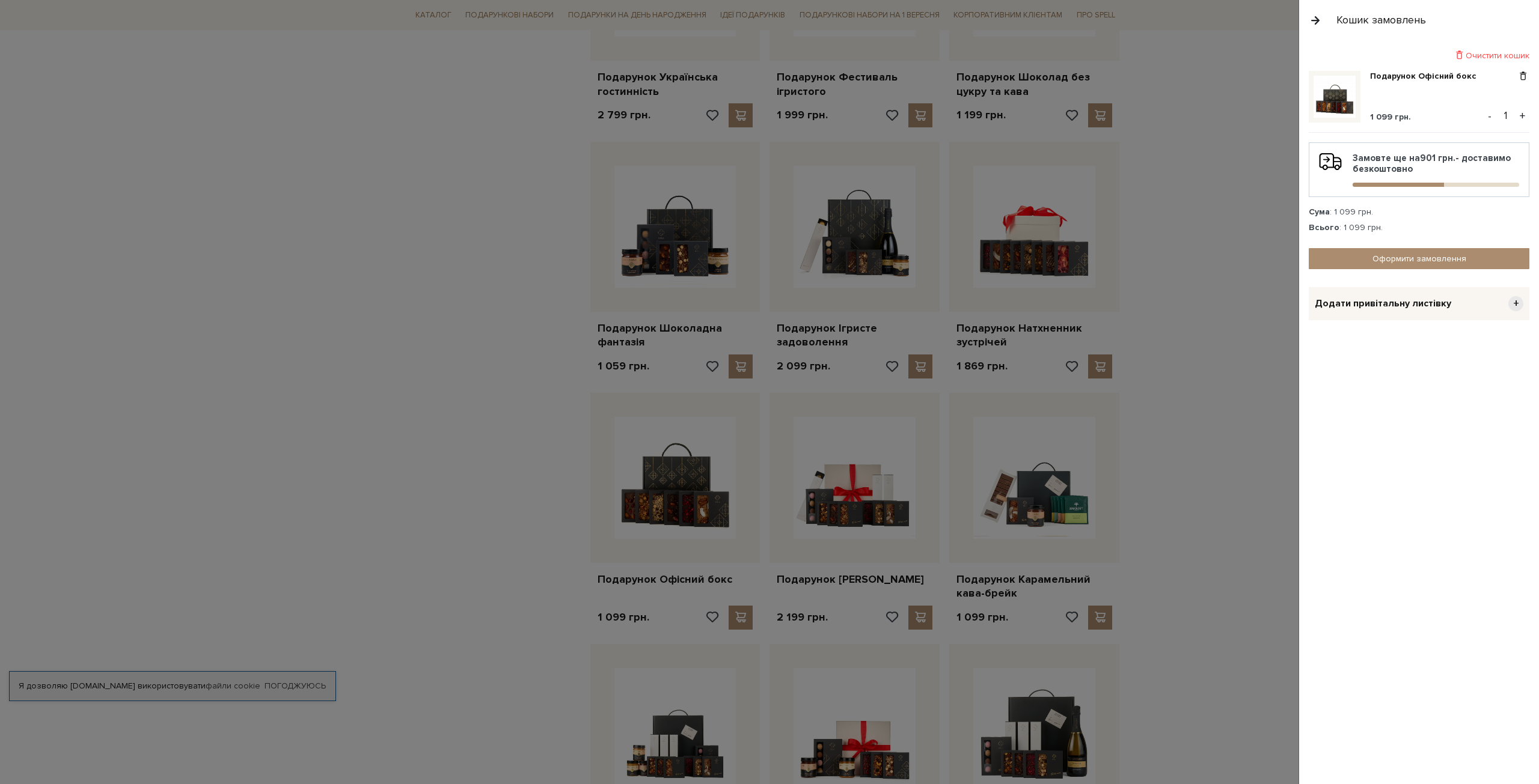
click at [498, 221] on div at bounding box center [770, 392] width 1539 height 784
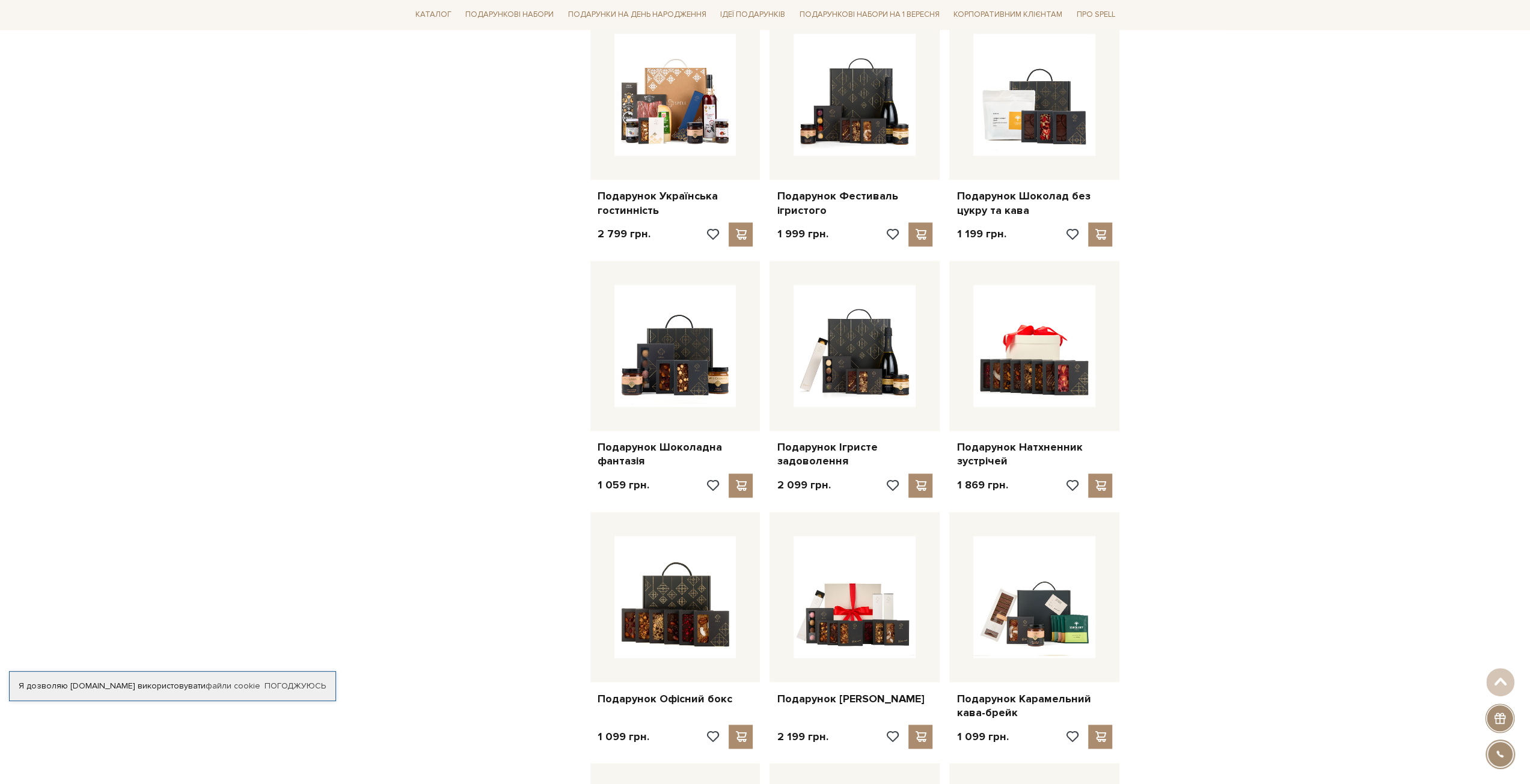
scroll to position [1743, 0]
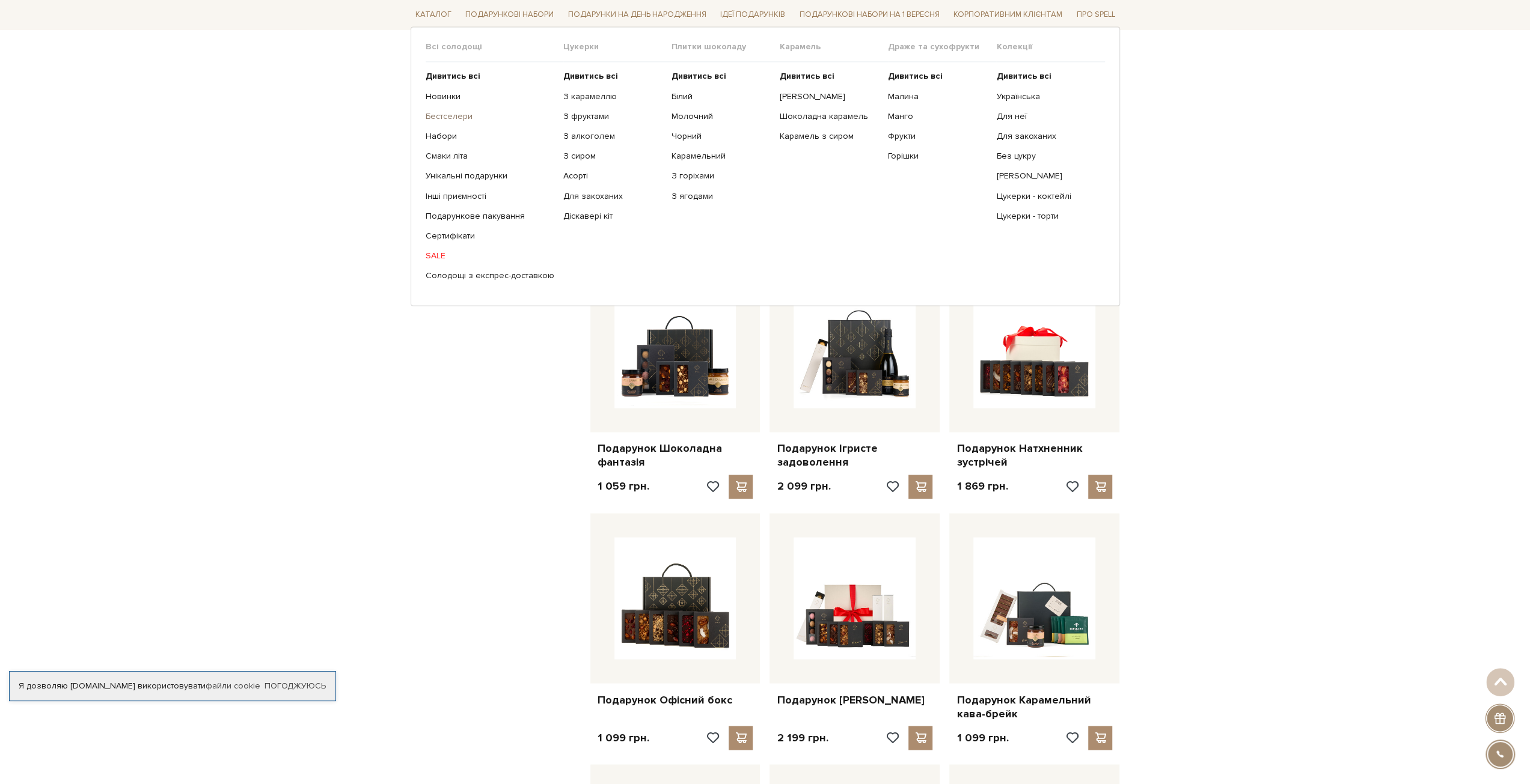
click at [454, 116] on link "Бестселери" at bounding box center [490, 117] width 128 height 11
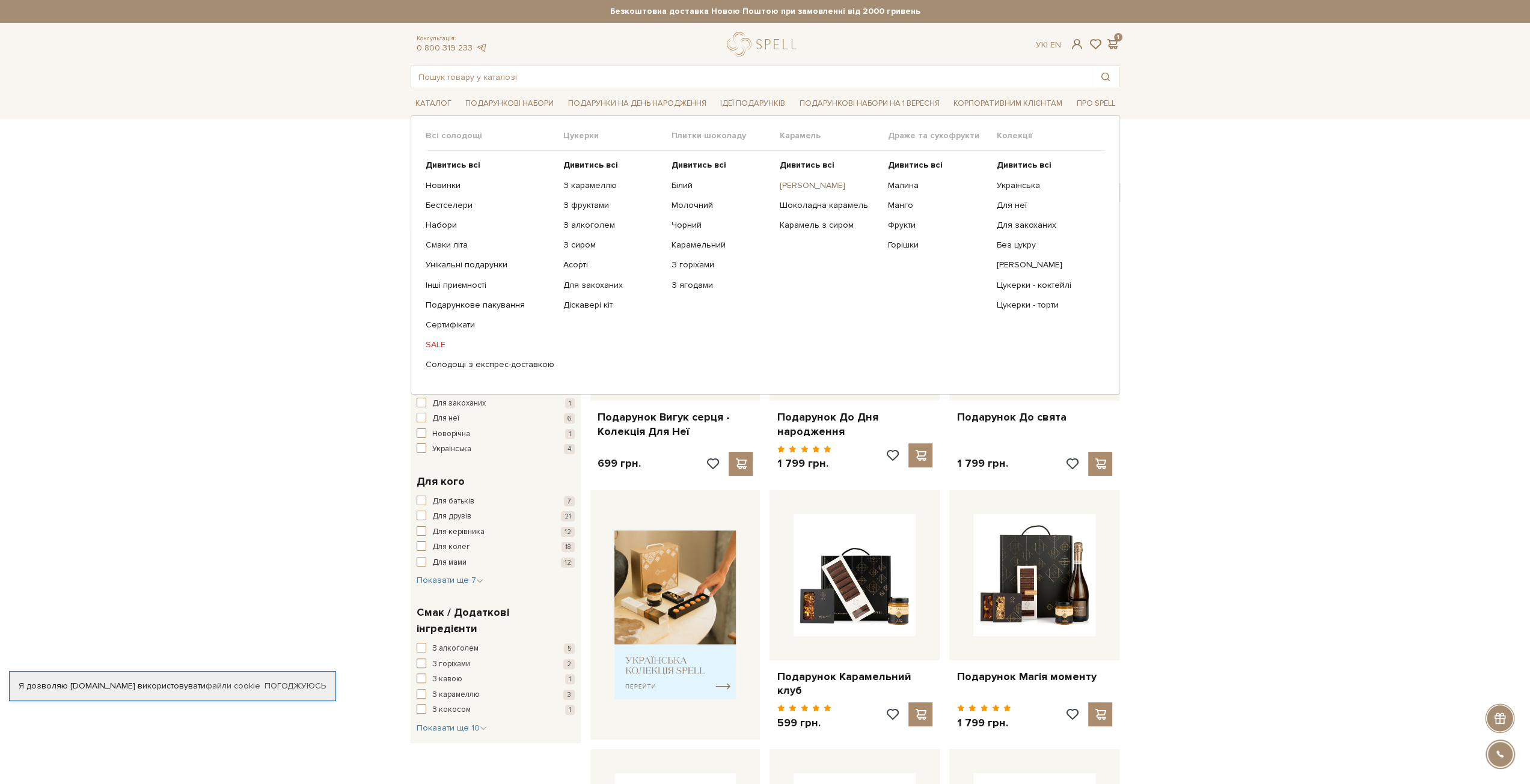
click at [824, 185] on link "[PERSON_NAME]" at bounding box center [829, 185] width 99 height 11
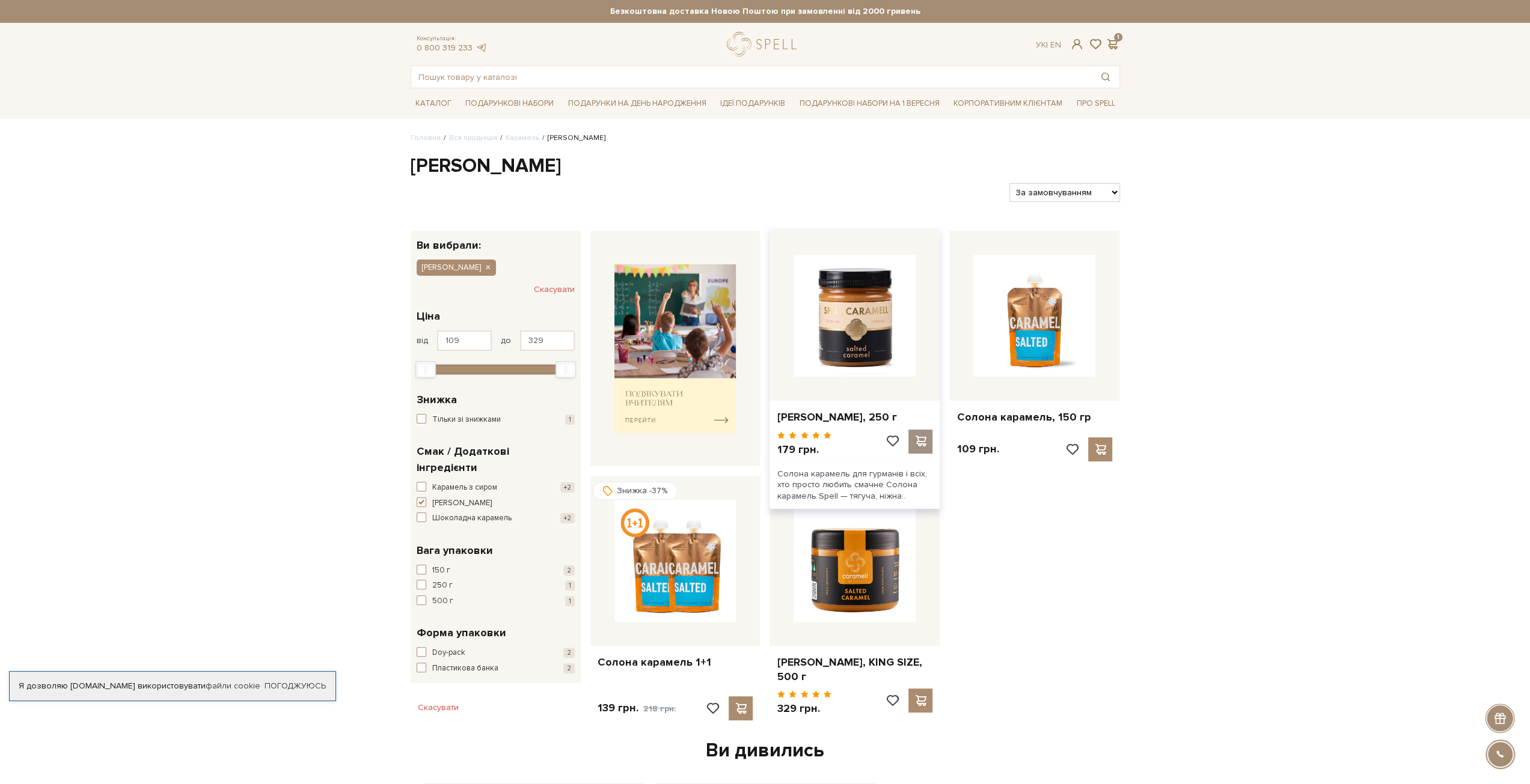
click at [923, 444] on span at bounding box center [921, 441] width 15 height 11
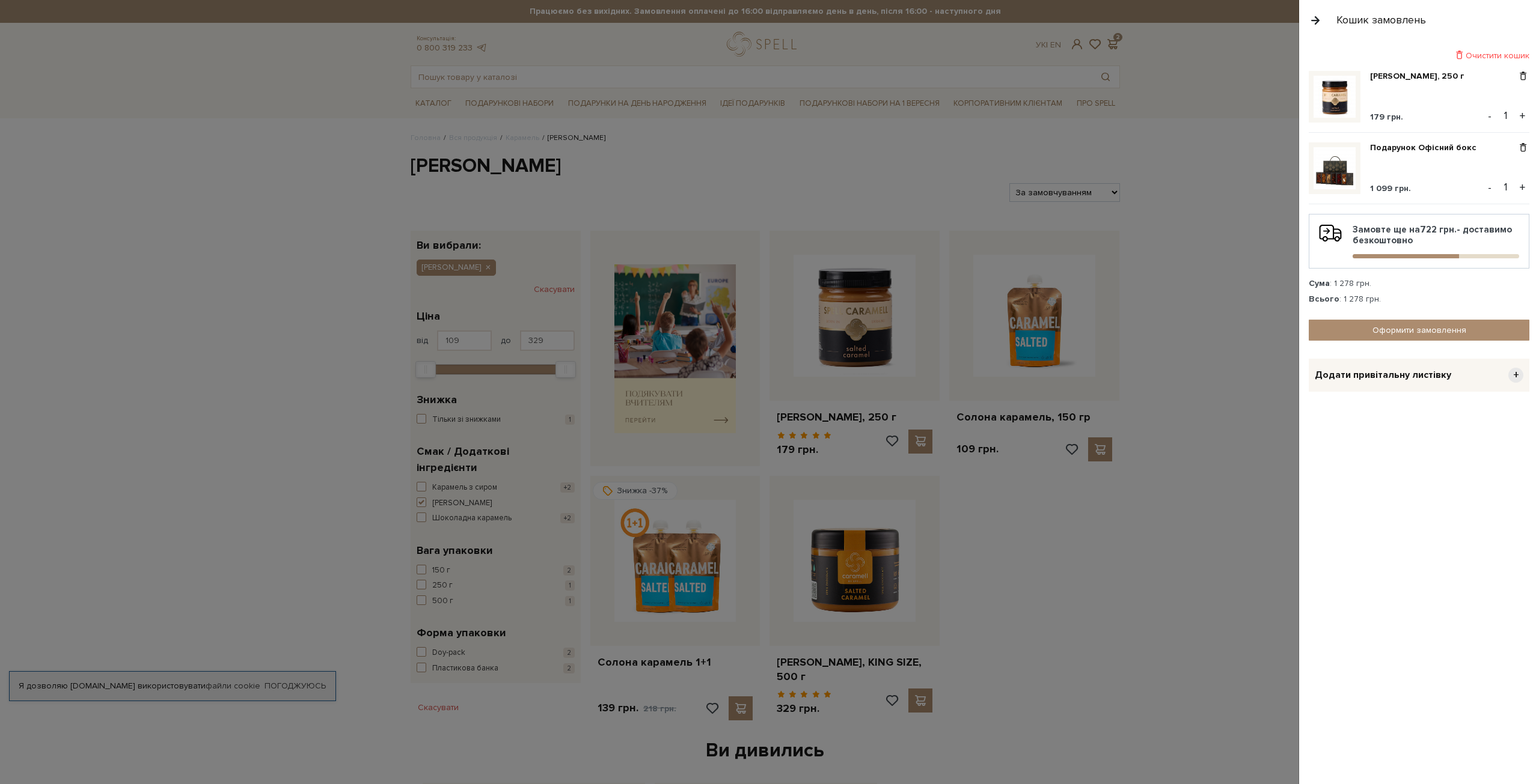
click at [1001, 500] on div at bounding box center [770, 392] width 1539 height 784
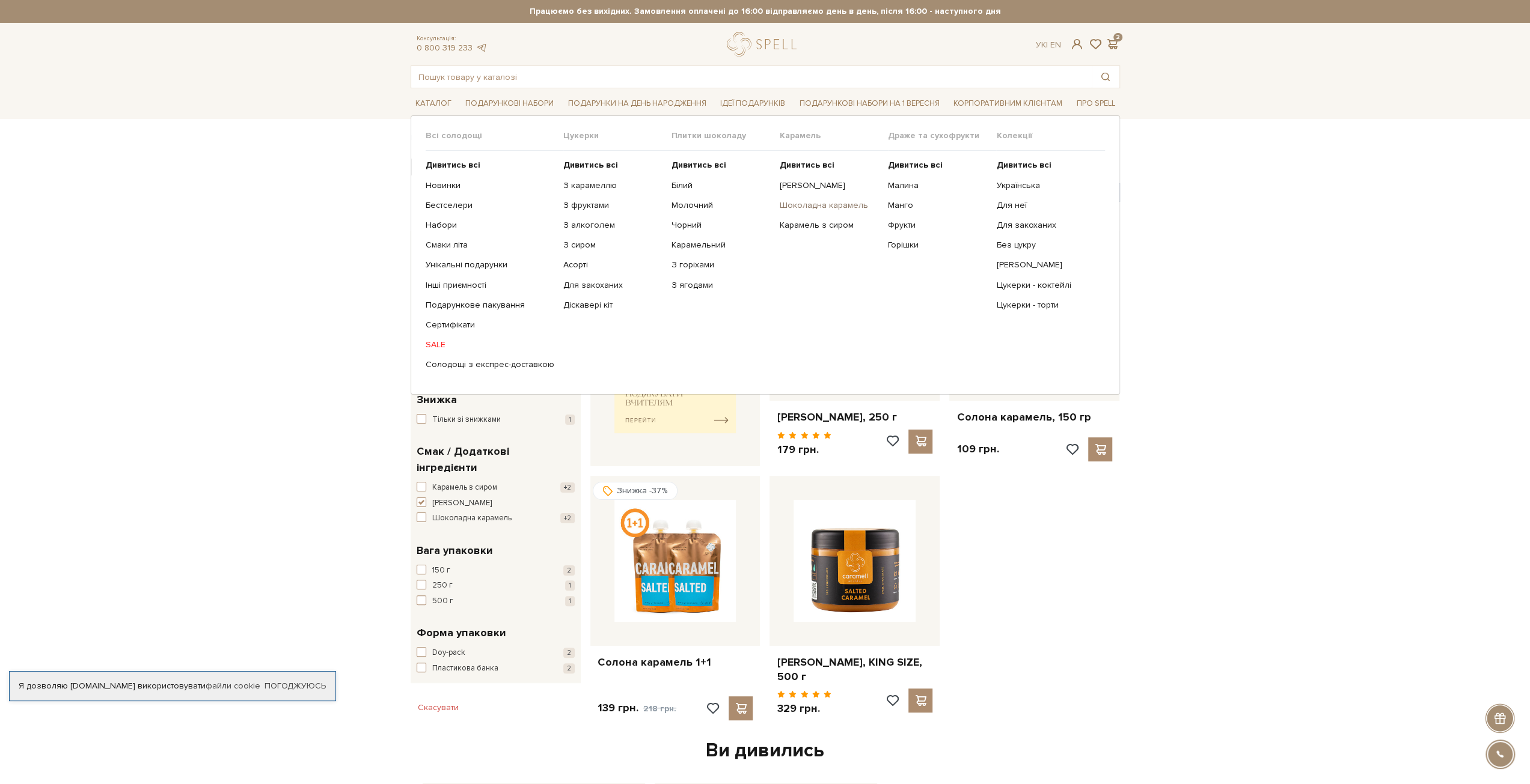
click at [811, 203] on link "Шоколадна карамель" at bounding box center [829, 205] width 99 height 11
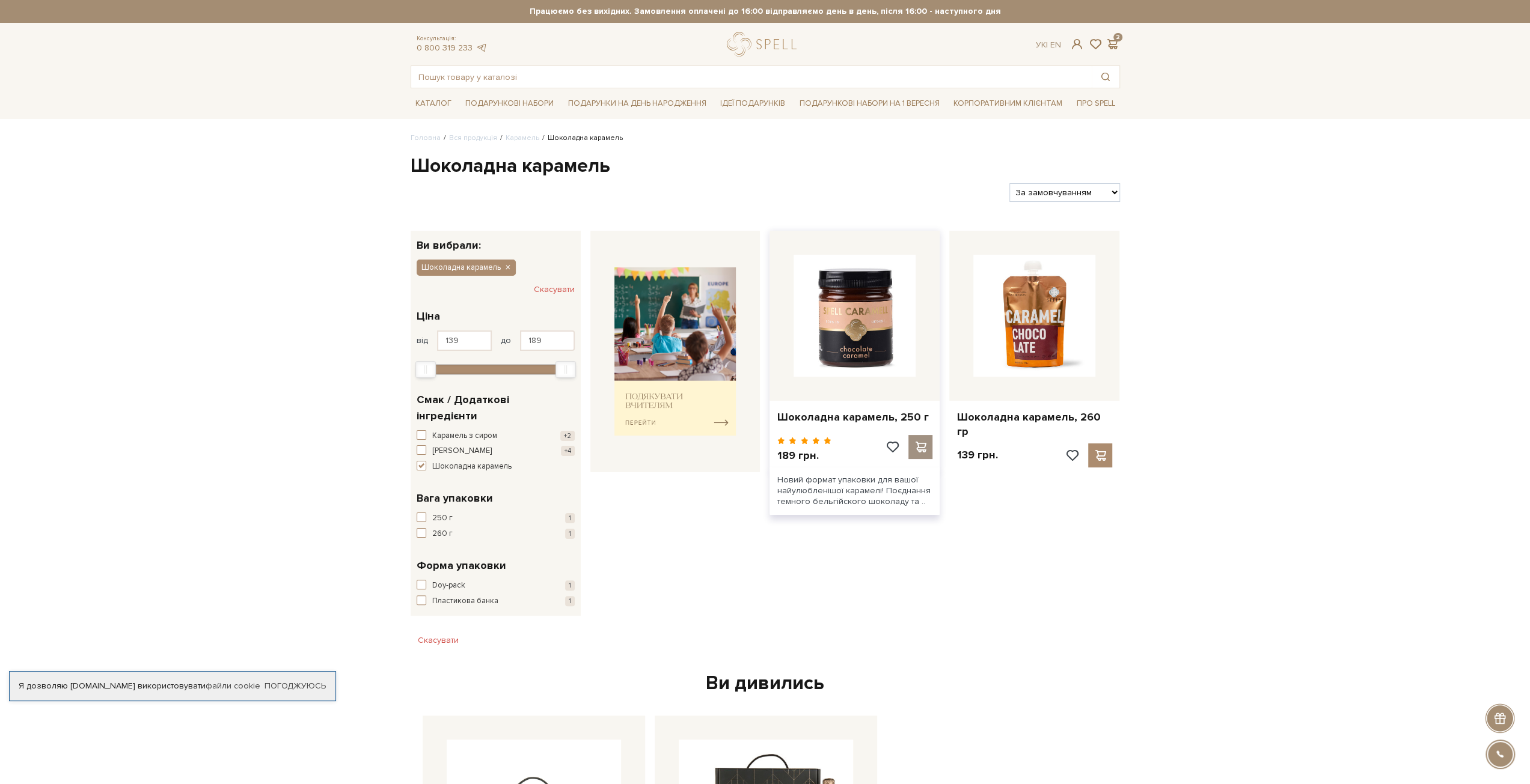
click at [921, 442] on span at bounding box center [921, 447] width 15 height 11
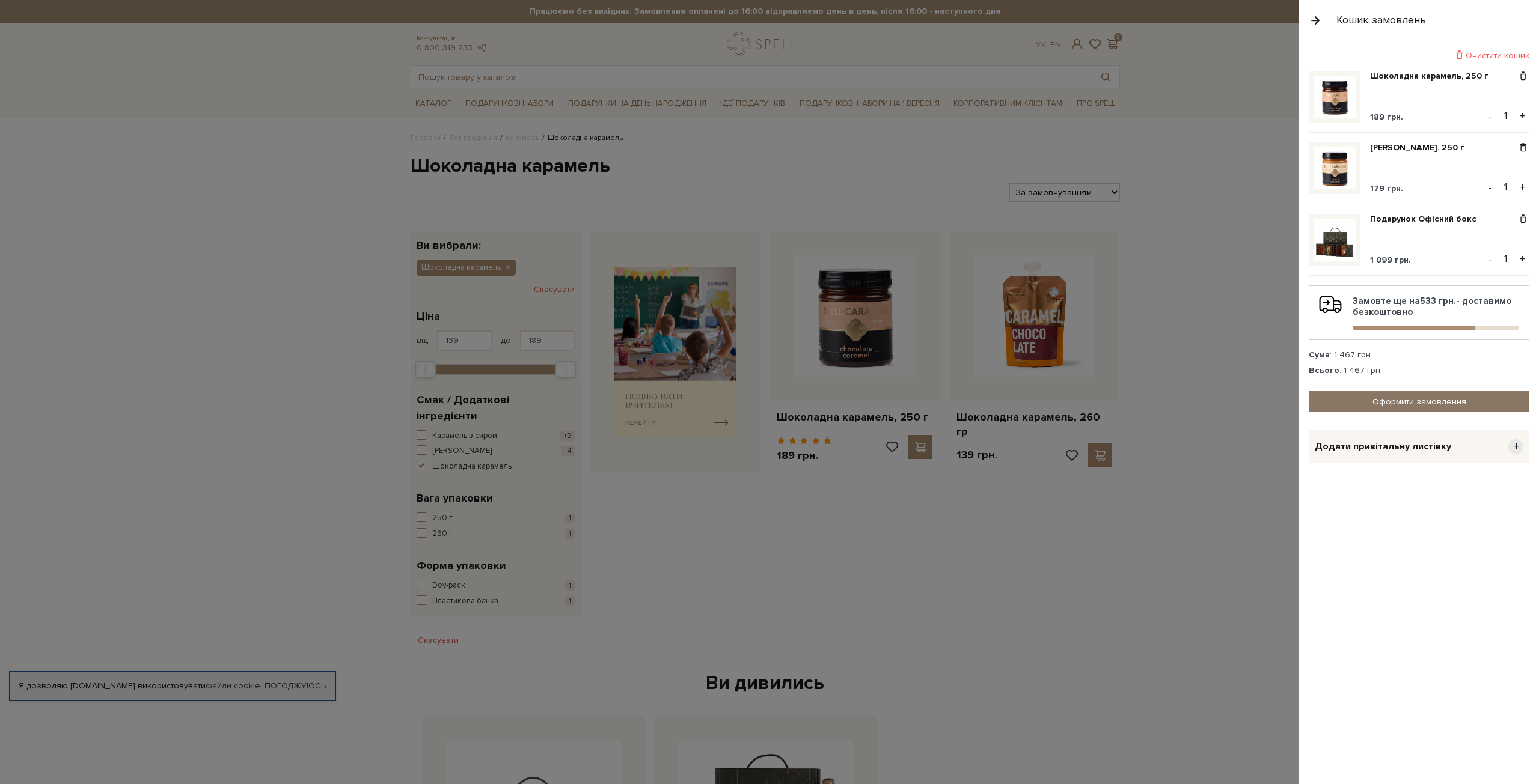
click at [1451, 399] on link "Оформити замовлення" at bounding box center [1418, 402] width 221 height 21
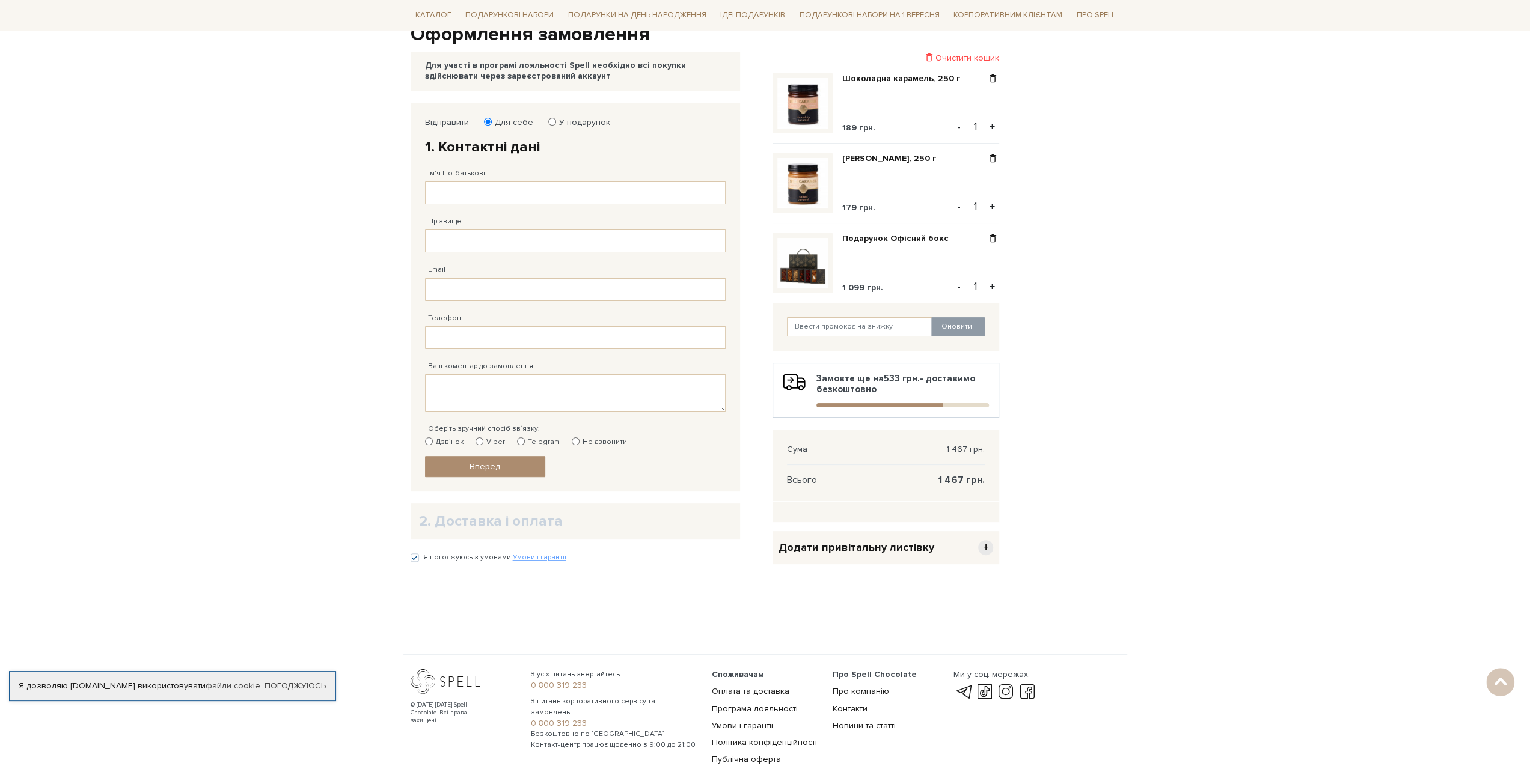
scroll to position [127, 0]
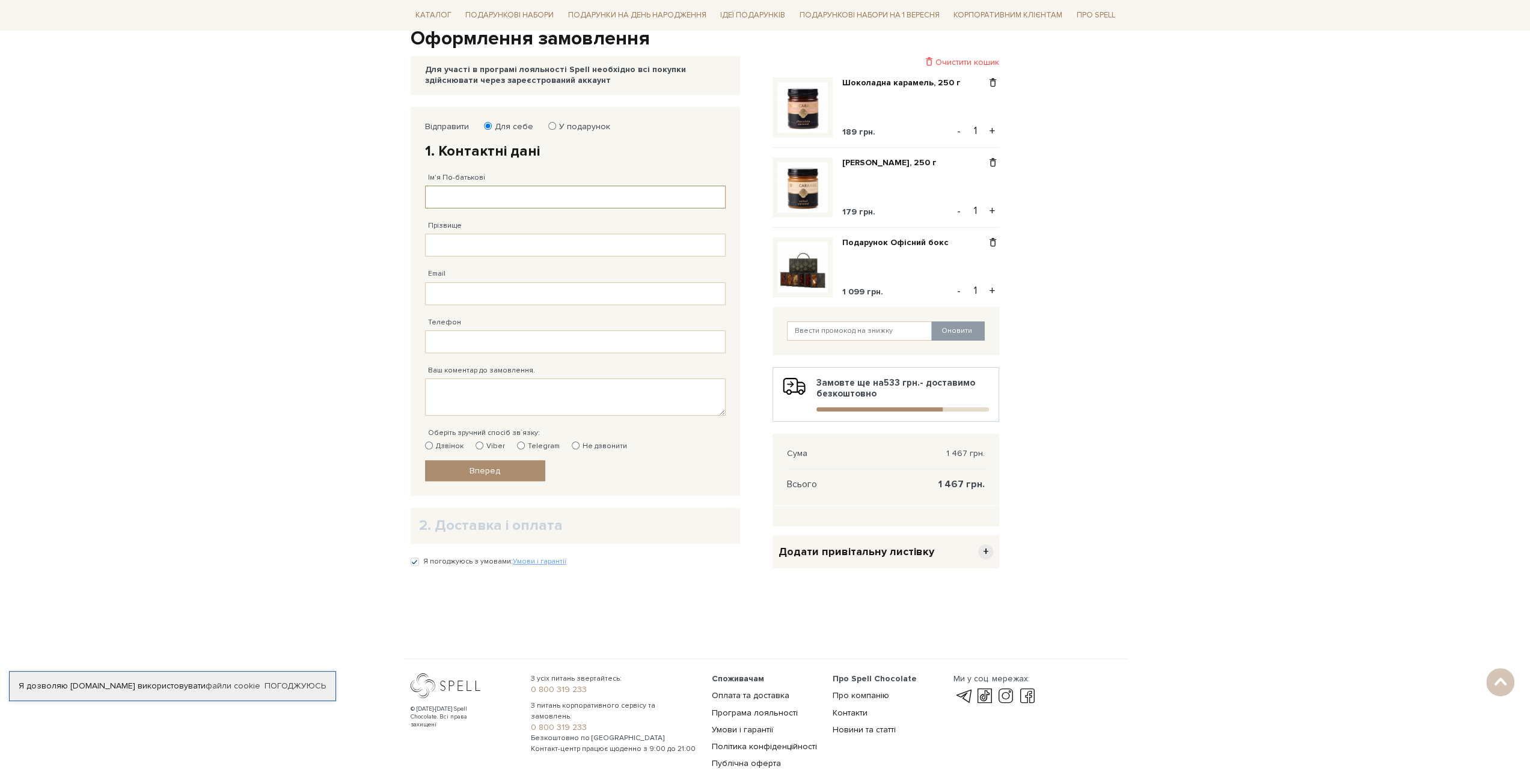
click at [467, 205] on input "Ім'я По-батькові" at bounding box center [576, 197] width 301 height 23
type input "N"
type input "Тр"
click at [551, 122] on input "У подарунок" at bounding box center [552, 126] width 8 height 8
radio input "true"
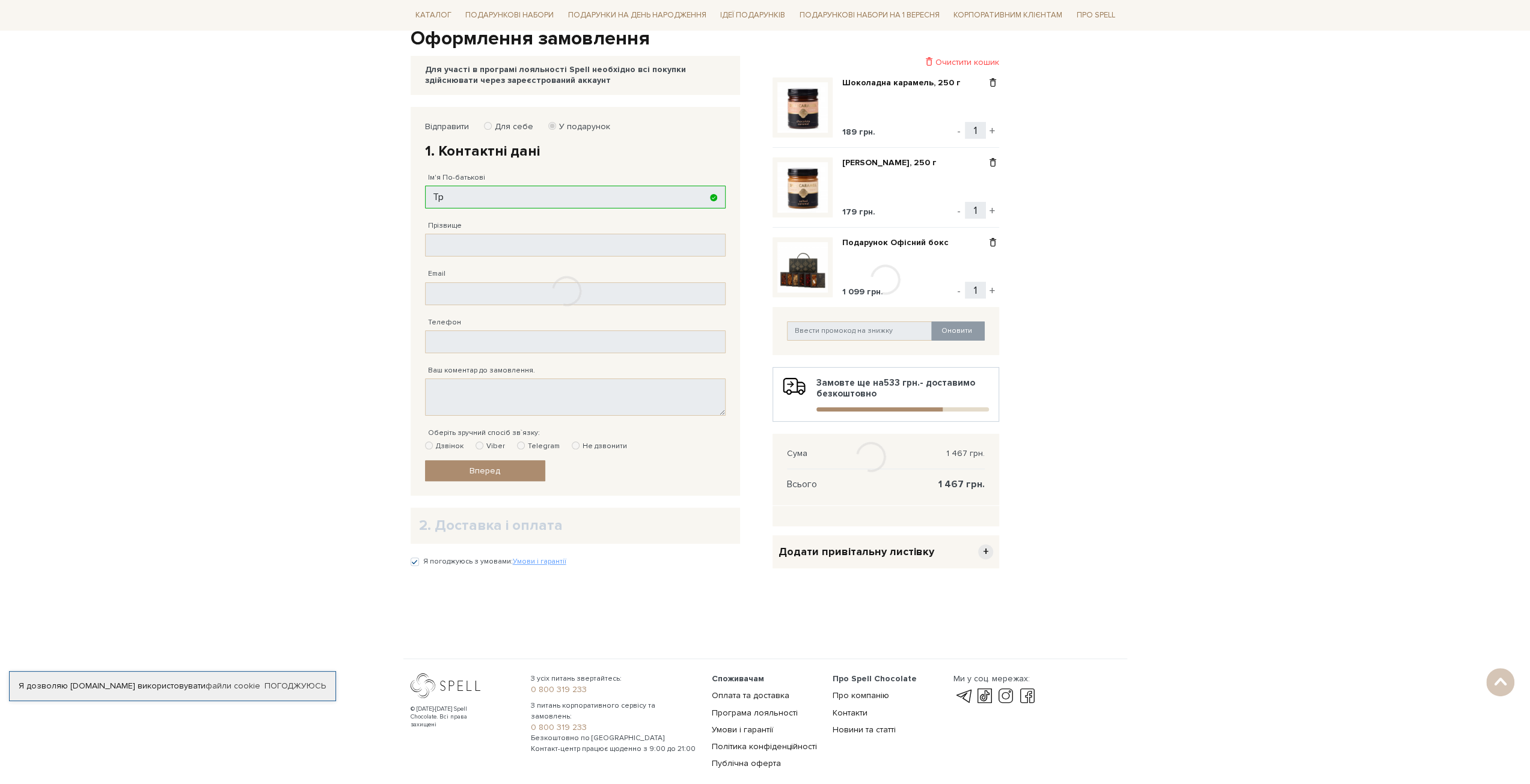
click at [454, 198] on div at bounding box center [566, 291] width 313 height 370
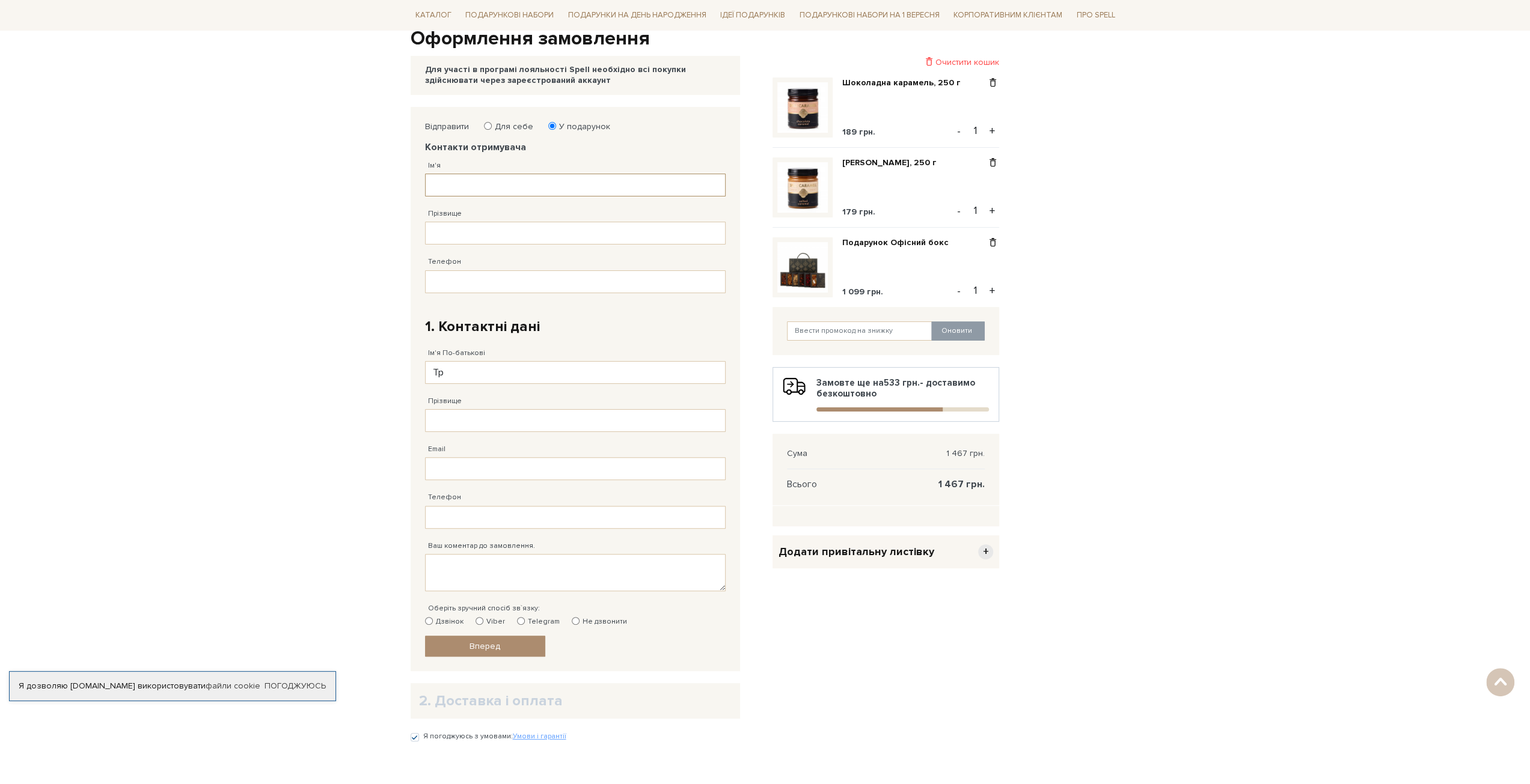
click at [454, 182] on input "Ім'я" at bounding box center [576, 185] width 301 height 23
click at [483, 126] on div "Для себе У подарунок" at bounding box center [539, 126] width 141 height 11
click at [484, 126] on input "Для себе" at bounding box center [488, 126] width 8 height 8
radio input "true"
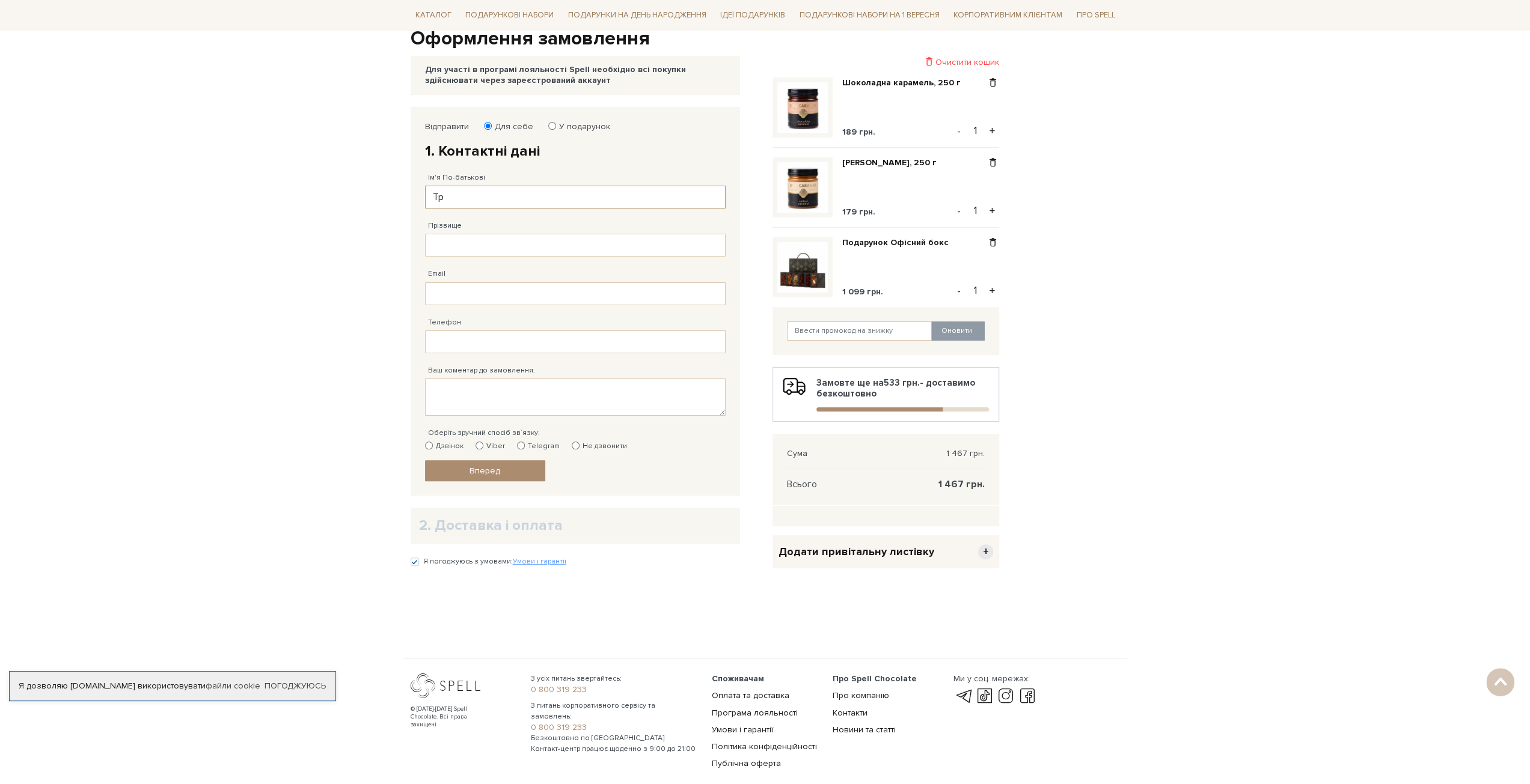
click at [469, 197] on input "Тр" at bounding box center [576, 197] width 301 height 23
type input "[PERSON_NAME]"
type input "О"
click at [495, 197] on input "[PERSON_NAME]" at bounding box center [576, 197] width 301 height 23
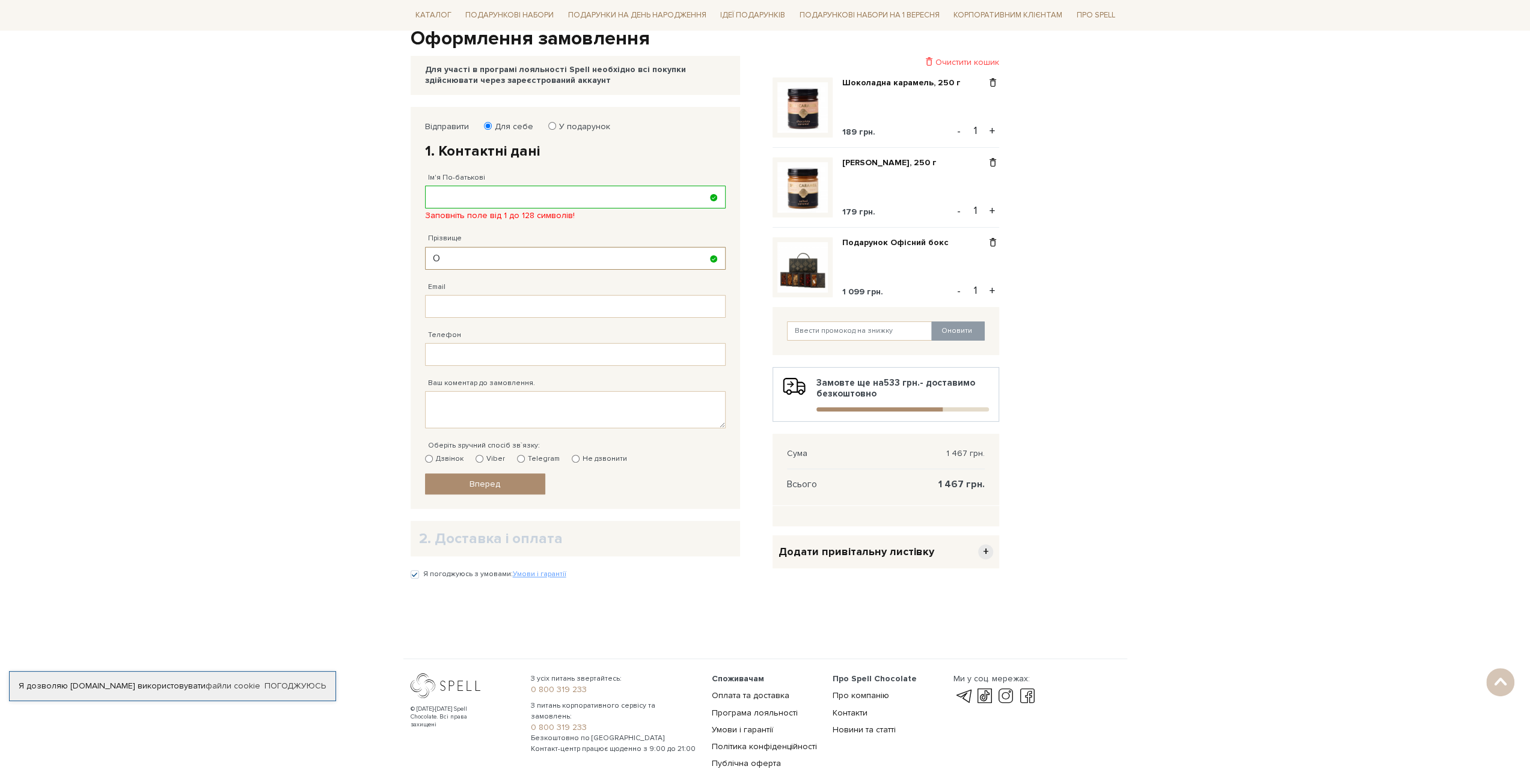
click at [444, 250] on input "О" at bounding box center [576, 258] width 301 height 23
paste input "рухачов"
type input "[PERSON_NAME]"
drag, startPoint x: 448, startPoint y: 193, endPoint x: 455, endPoint y: 193, distance: 7.0
click at [449, 193] on input "Ім'я По-батькові" at bounding box center [576, 197] width 301 height 23
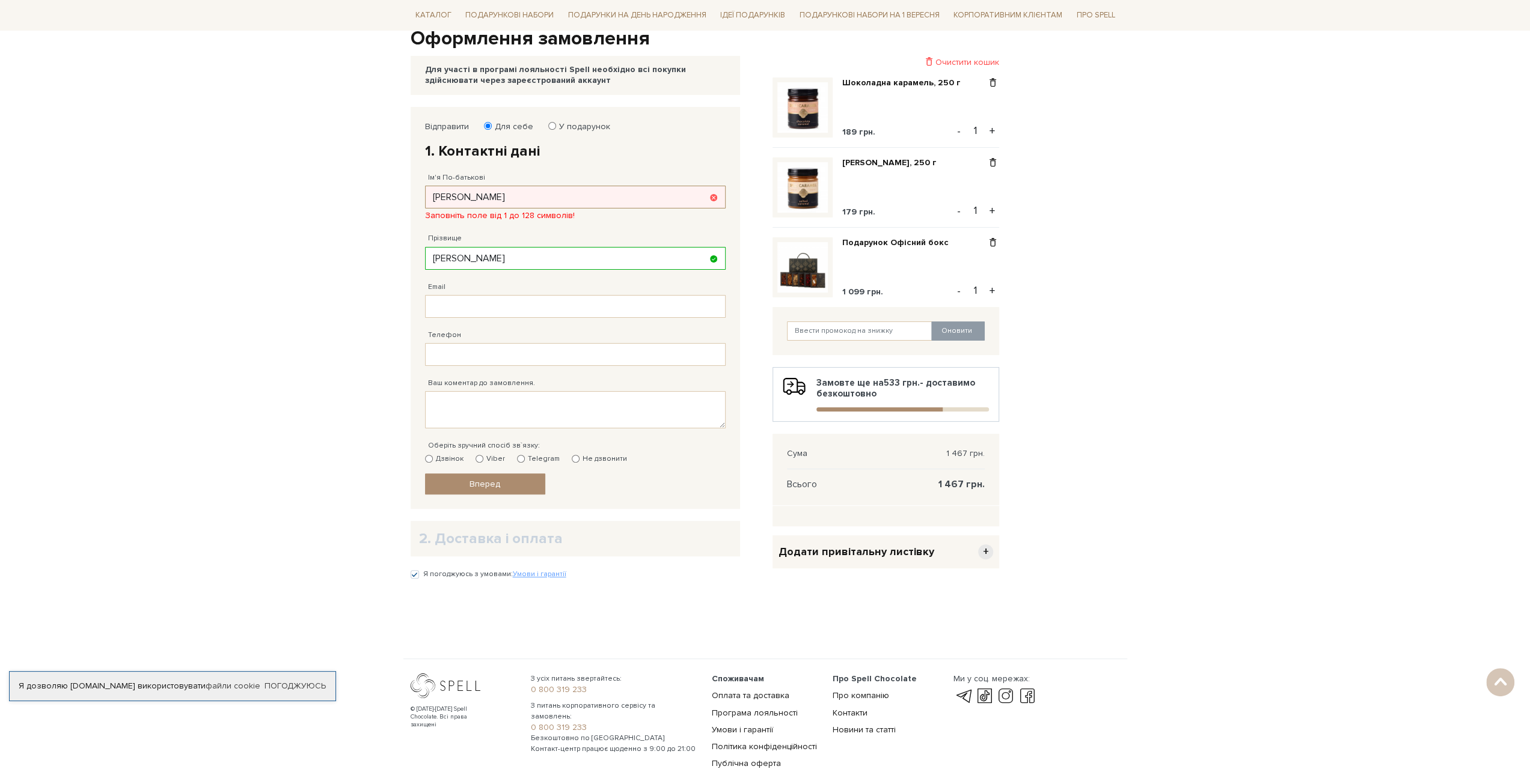
type input "[PERSON_NAME]"
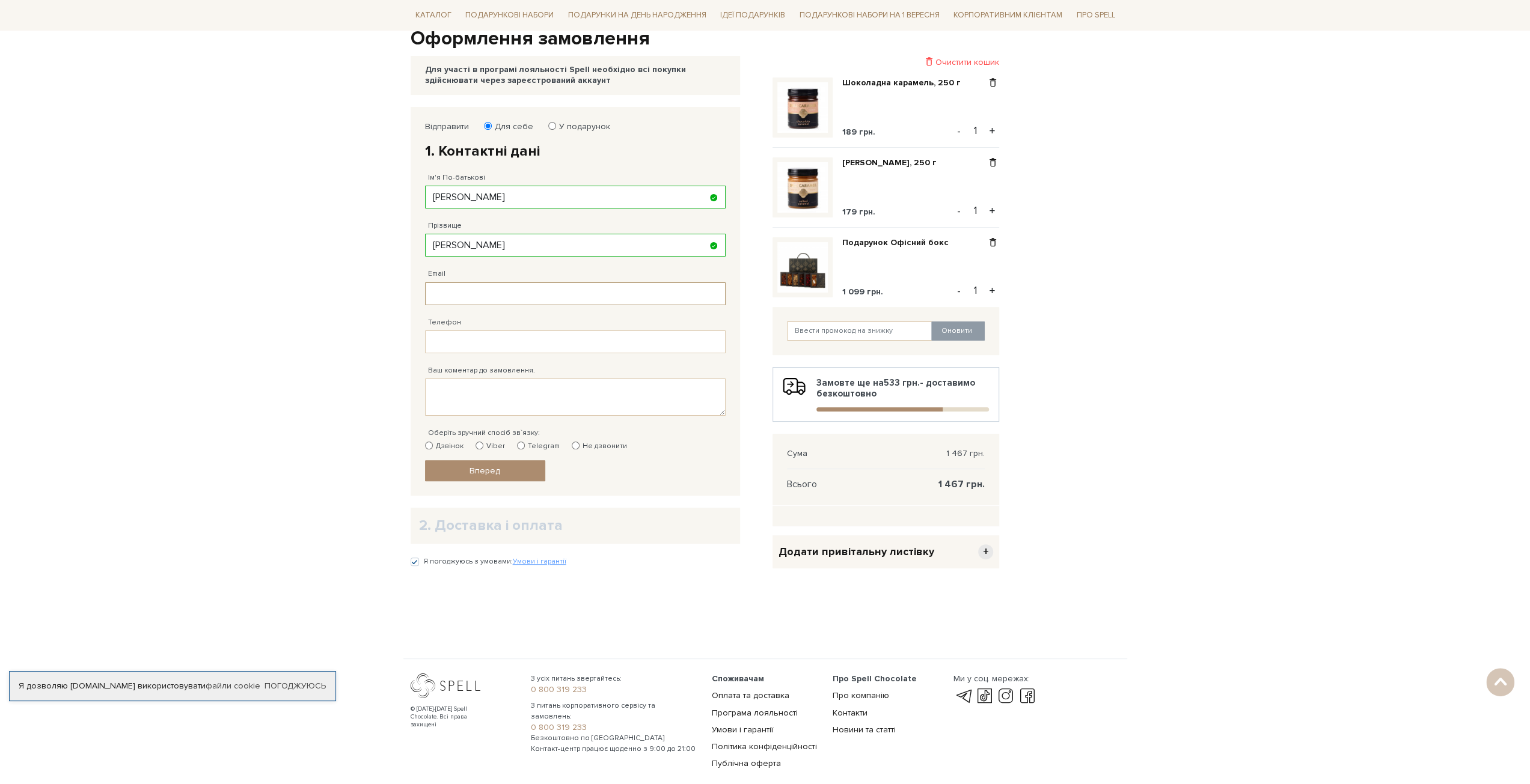
click at [476, 290] on input "Email" at bounding box center [576, 294] width 301 height 23
type input "[EMAIL_ADDRESS][DOMAIN_NAME]"
click at [476, 338] on input "Телефон" at bounding box center [576, 342] width 301 height 23
type input "[PHONE_NUMBER]"
click at [484, 397] on textarea "Ваш коментар до замовлення." at bounding box center [576, 397] width 301 height 37
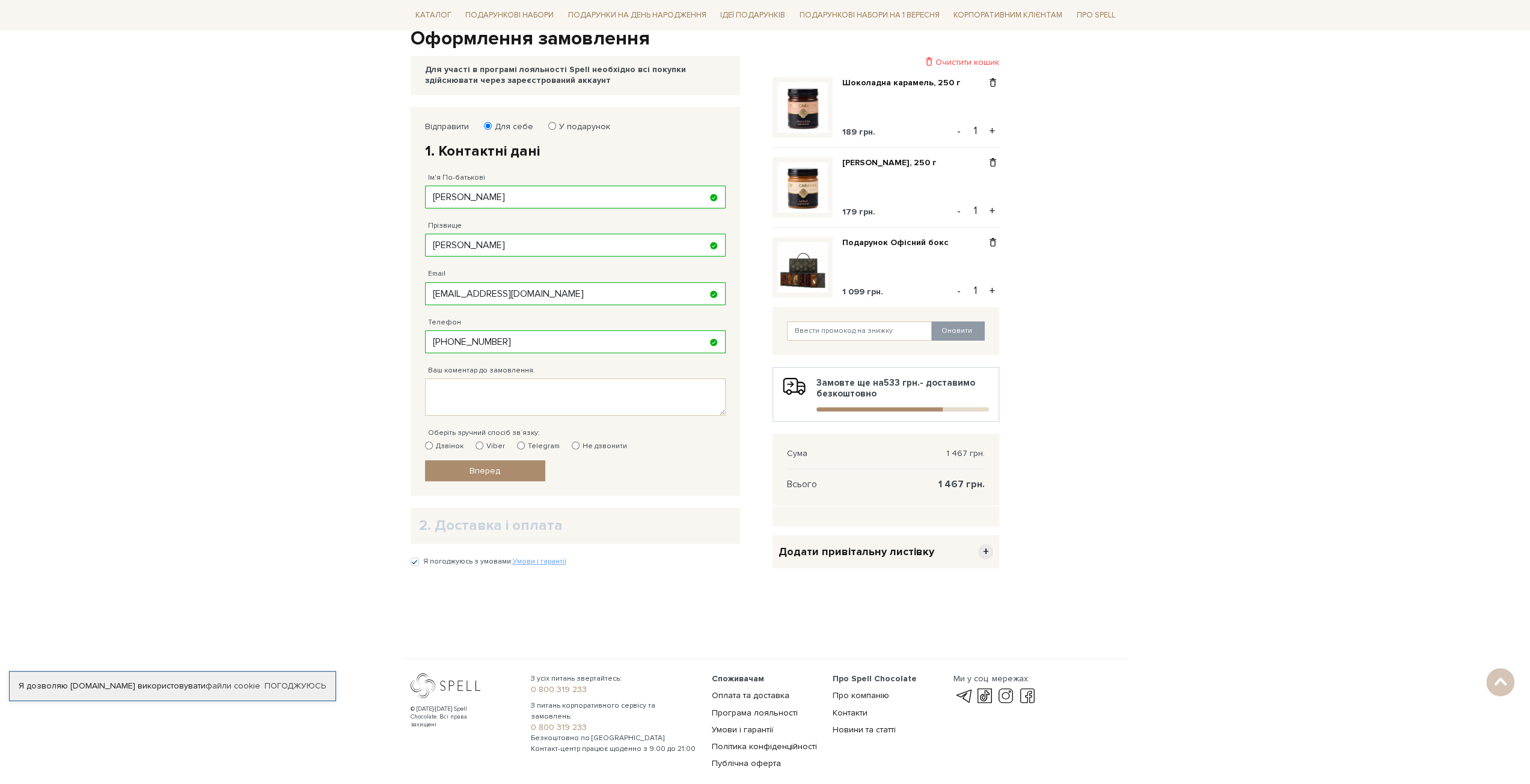
click at [425, 443] on input "Дзвінок" at bounding box center [429, 446] width 8 height 8
radio input "true"
click at [501, 469] on link "Вперед" at bounding box center [485, 471] width 121 height 21
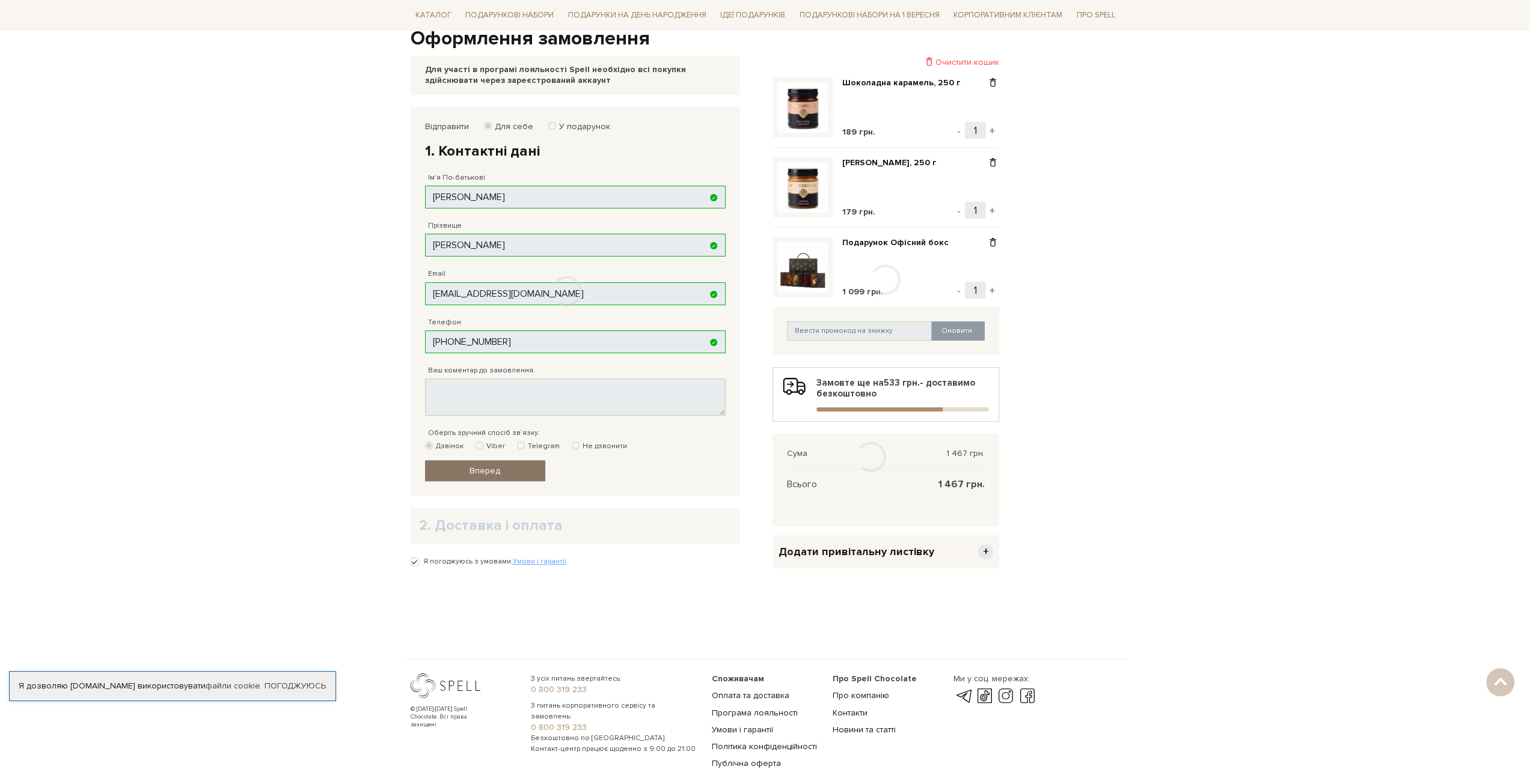
scroll to position [209, 0]
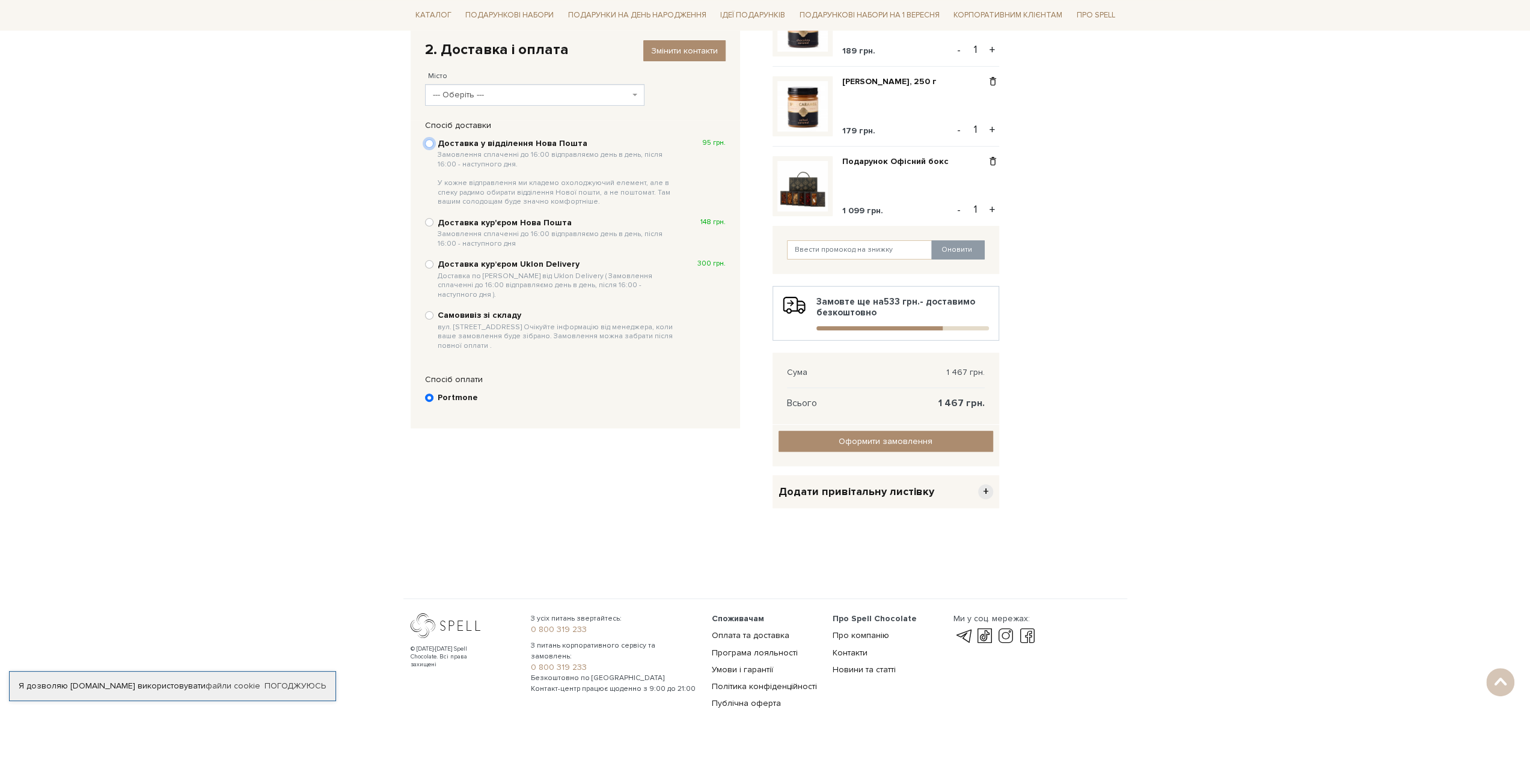
click at [433, 144] on input "Доставка у відділення Нова Пошта Замовлення сплаченні до 16:00 відправляємо ден…" at bounding box center [429, 144] width 9 height 9
radio input "true"
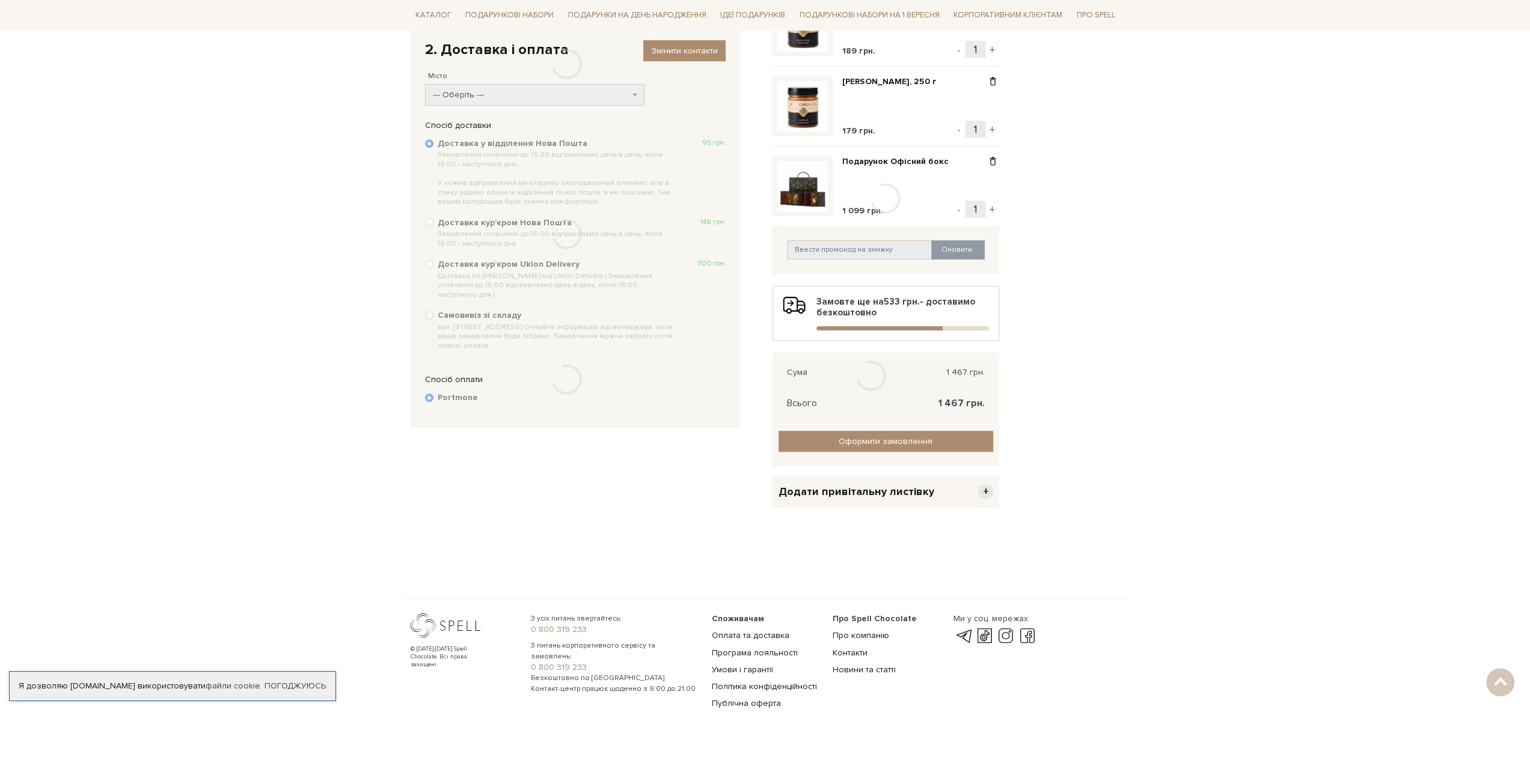
scroll to position [137, 0]
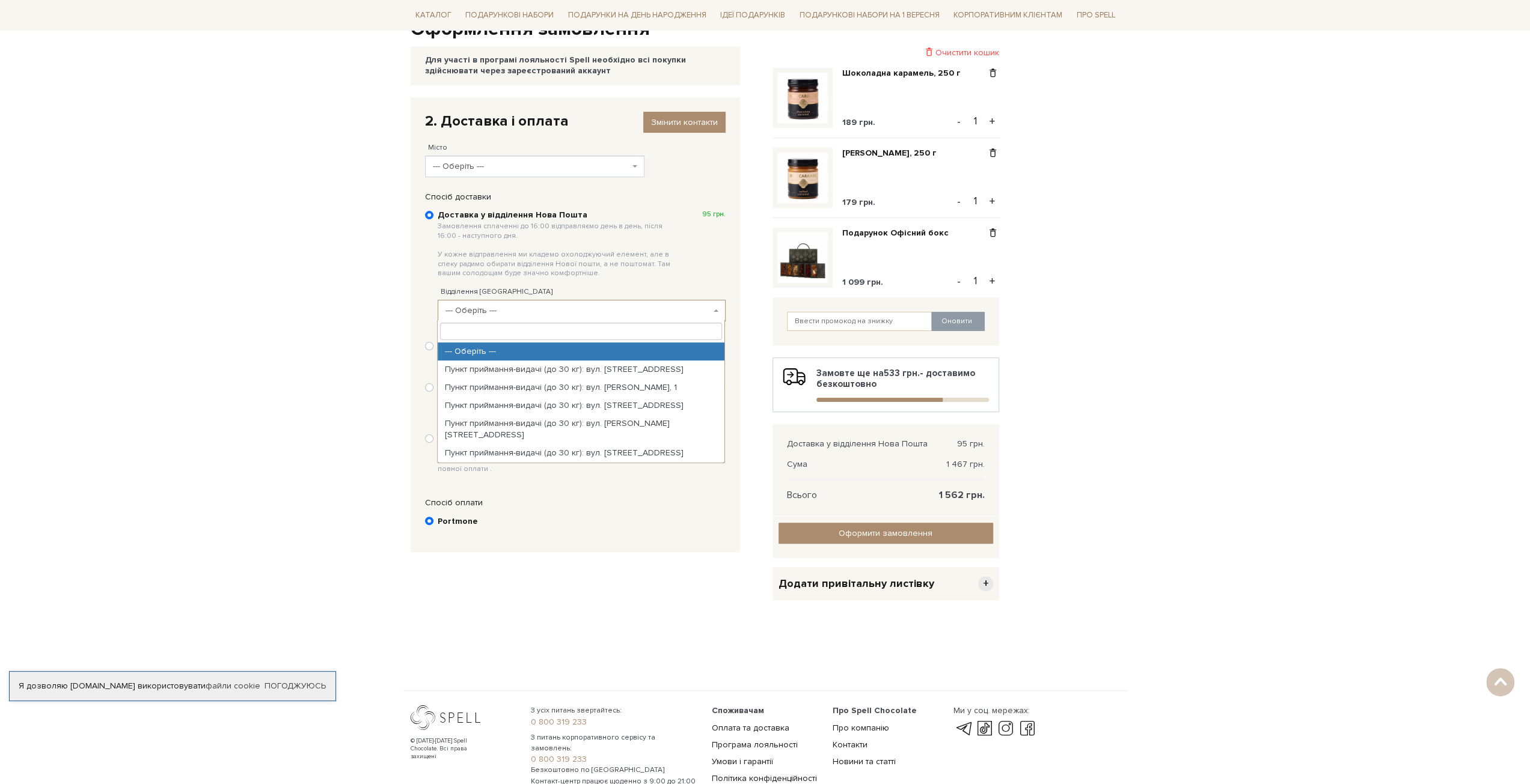
click at [505, 307] on span "--- Оберіть ---" at bounding box center [578, 311] width 265 height 12
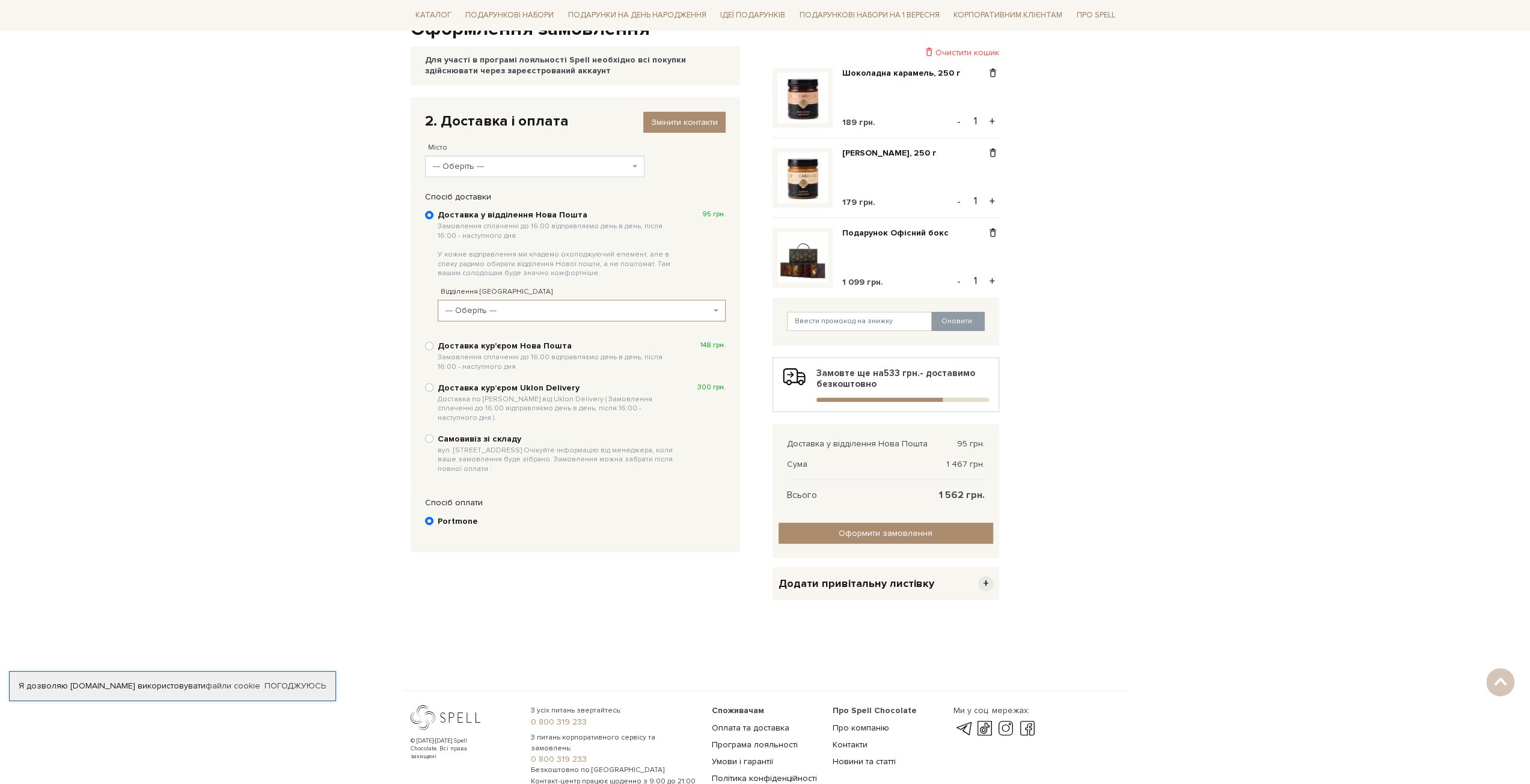
click at [503, 309] on span "--- Оберіть ---" at bounding box center [578, 311] width 265 height 12
click at [497, 311] on span "--- Оберіть ---" at bounding box center [578, 311] width 265 height 12
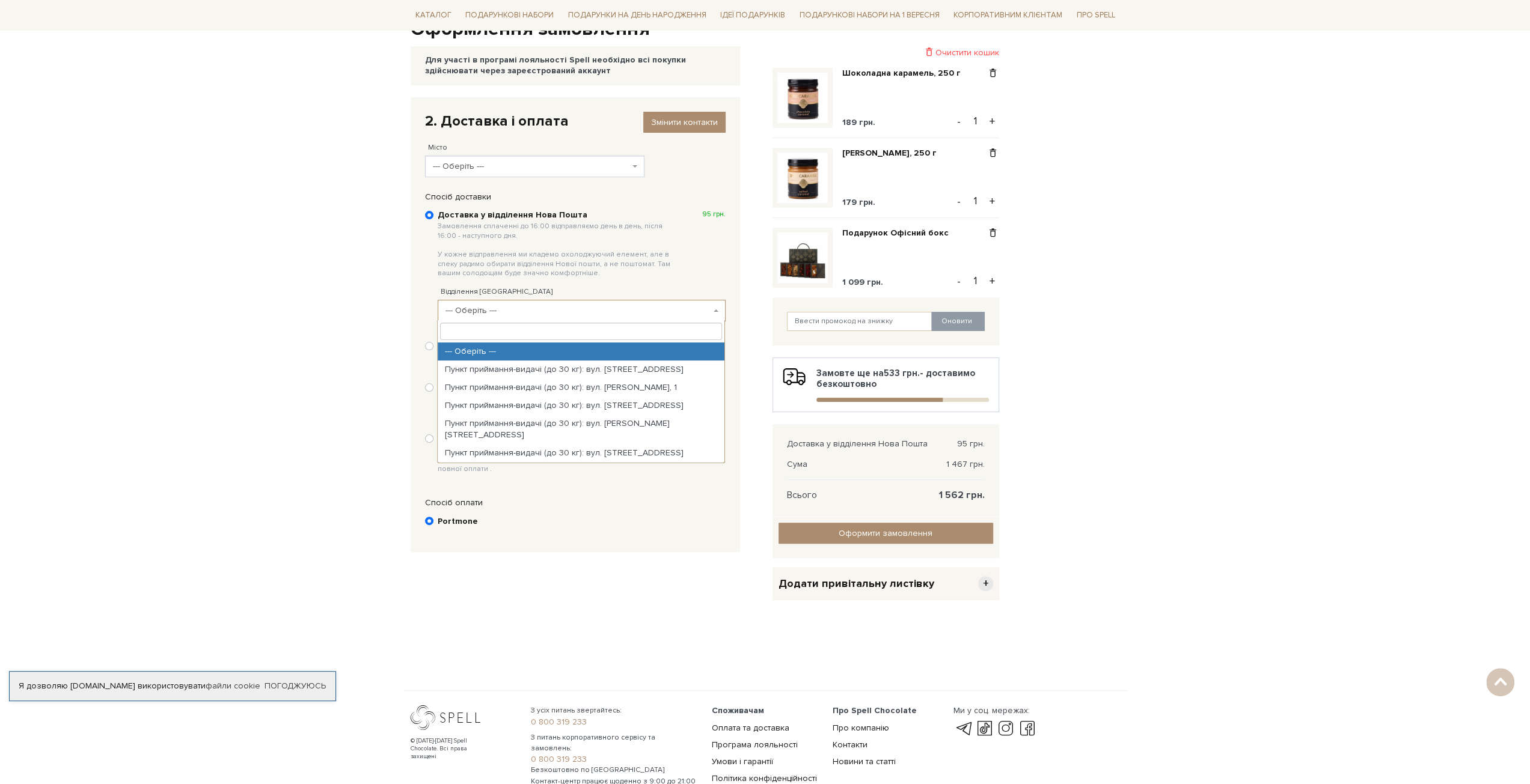
type input "45405"
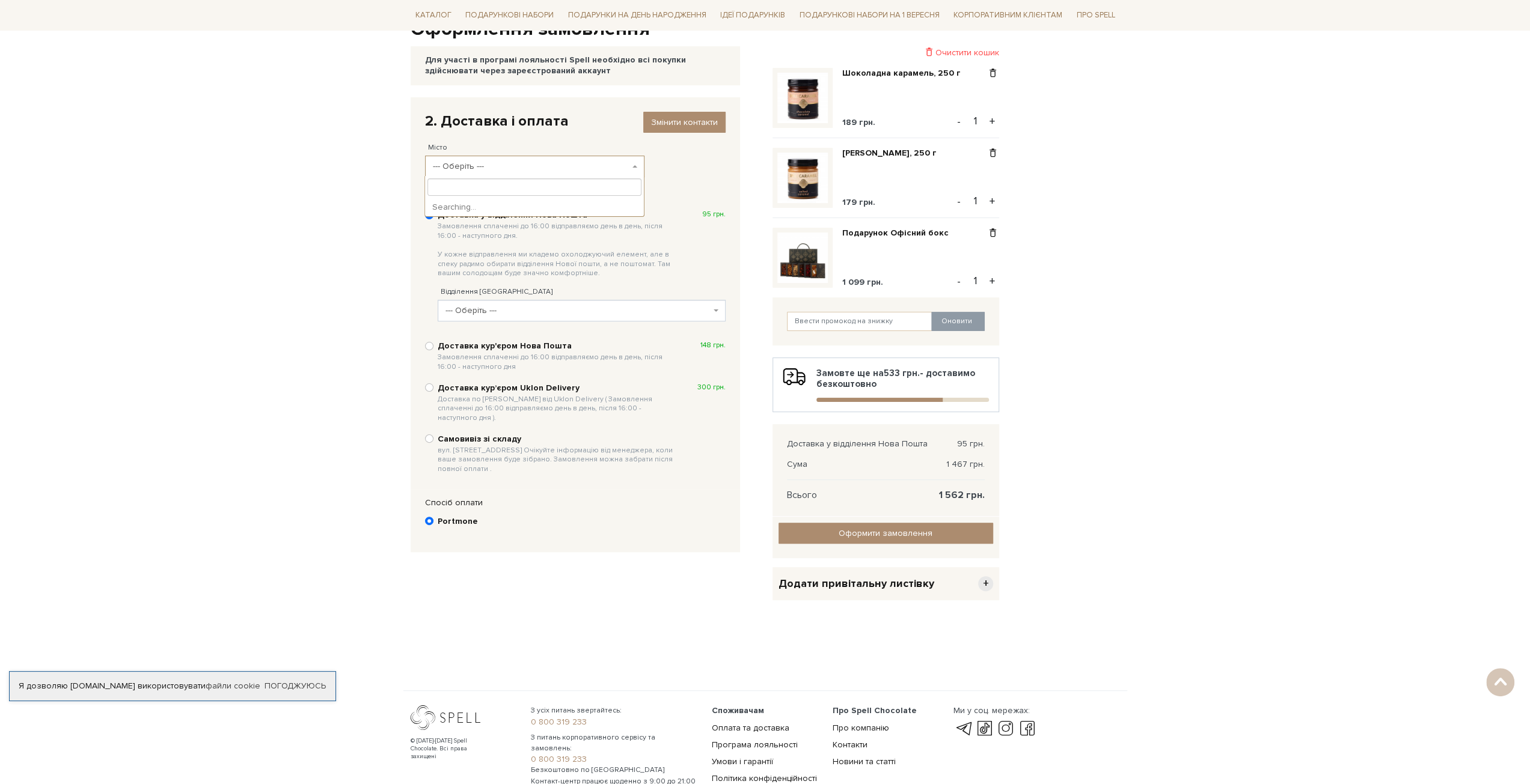
click at [528, 168] on span "--- Оберіть ---" at bounding box center [531, 166] width 197 height 12
type input "льв"
select select "[GEOGRAPHIC_DATA]"
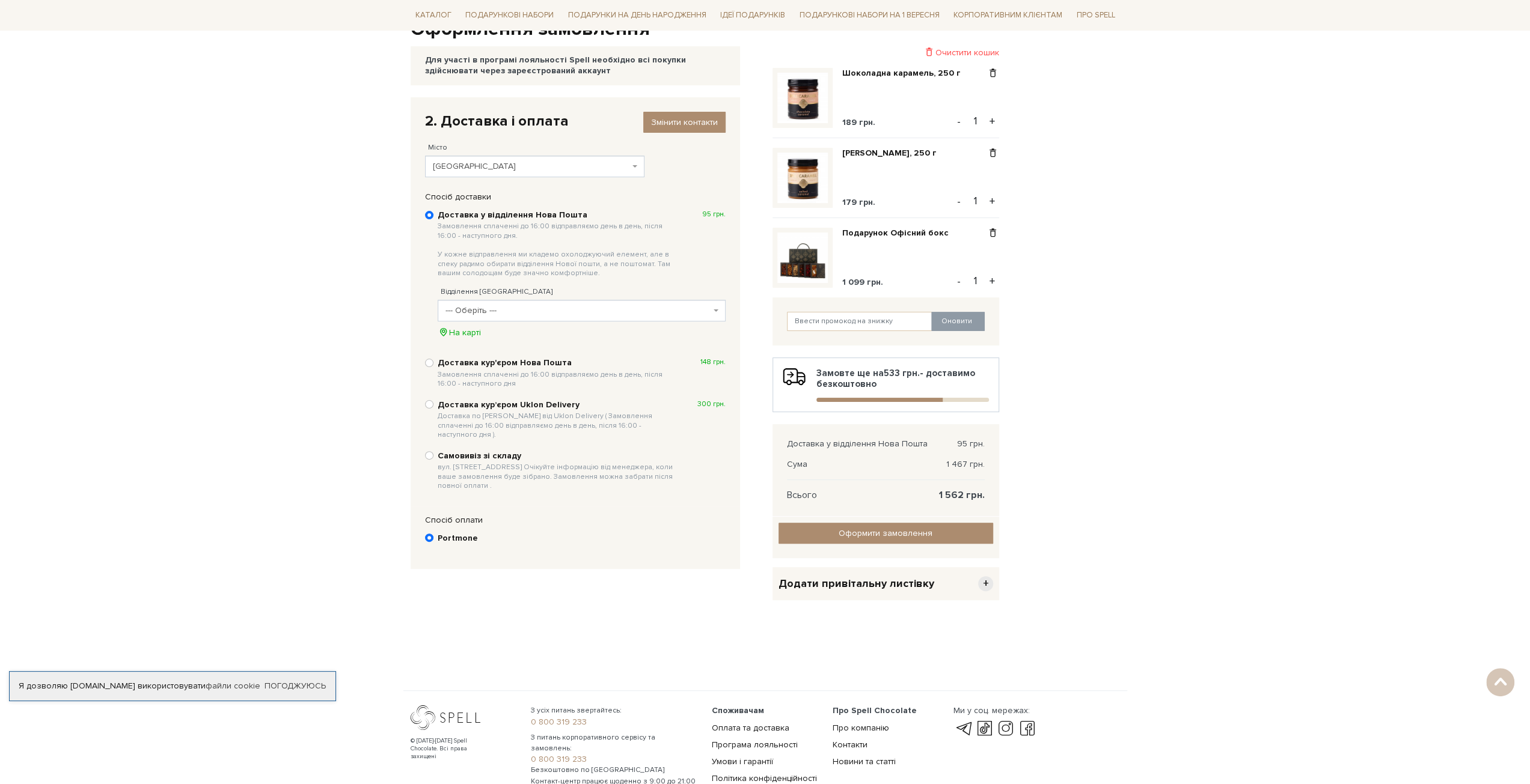
click at [475, 308] on span "--- Оберіть ---" at bounding box center [578, 311] width 265 height 12
type input "45405"
select select "Поштомат «Нова Пошта» №45405: вул. Княгині [PERSON_NAME], 100И («Добра Оселя»)"
click at [884, 527] on input "Оформити замовлення" at bounding box center [886, 534] width 215 height 21
